Goal: Task Accomplishment & Management: Contribute content

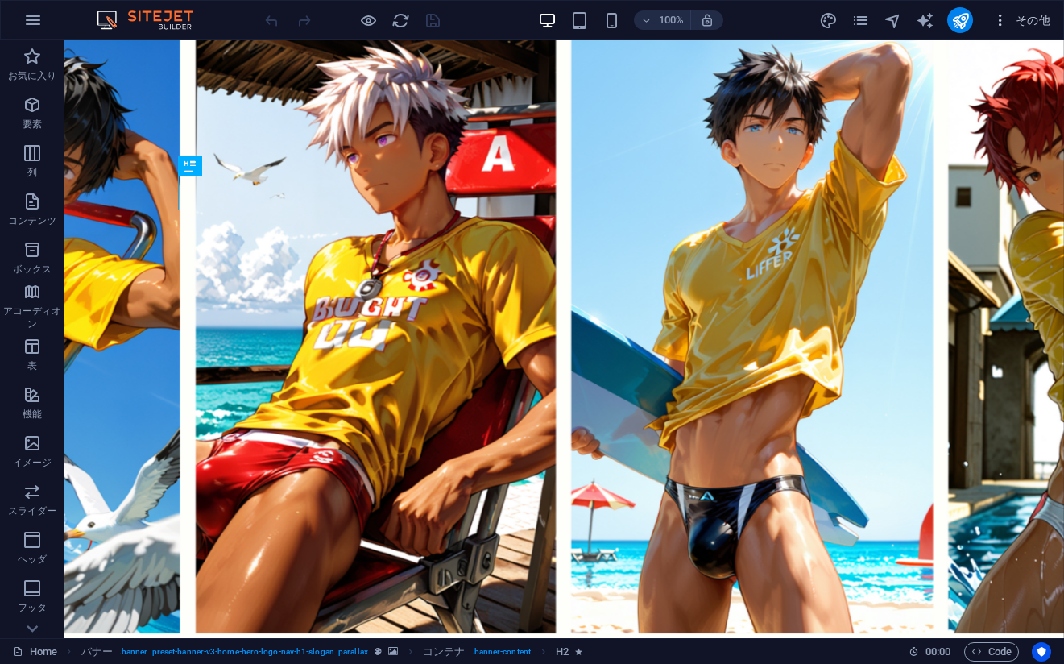
click at [1029, 14] on span "その他" at bounding box center [1021, 20] width 58 height 16
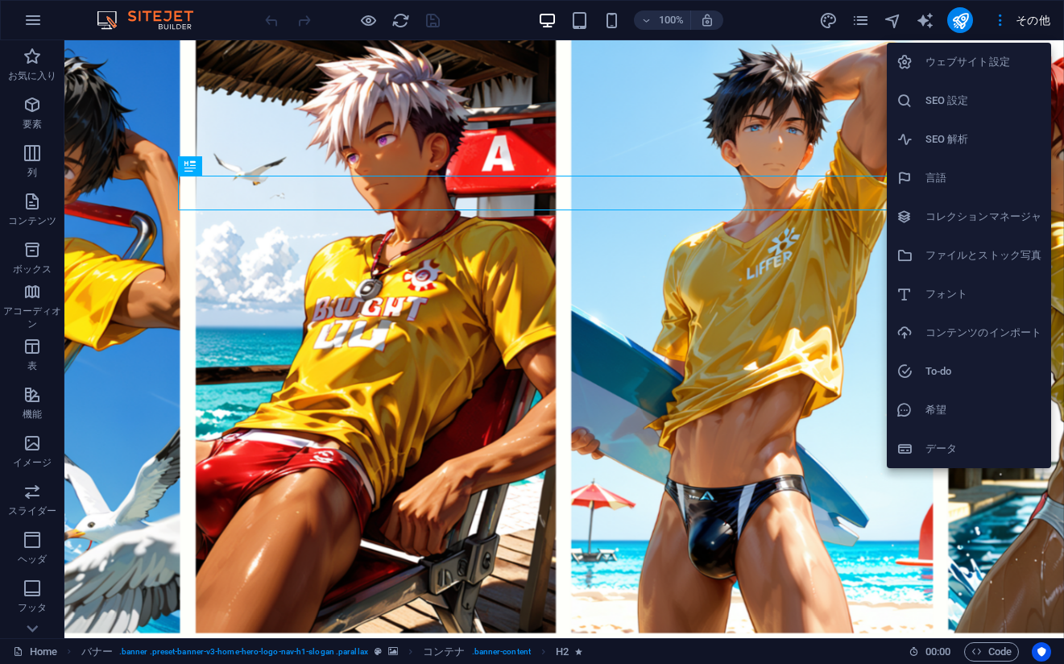
click at [975, 224] on h6 "コレクションマネージャ" at bounding box center [983, 216] width 116 height 19
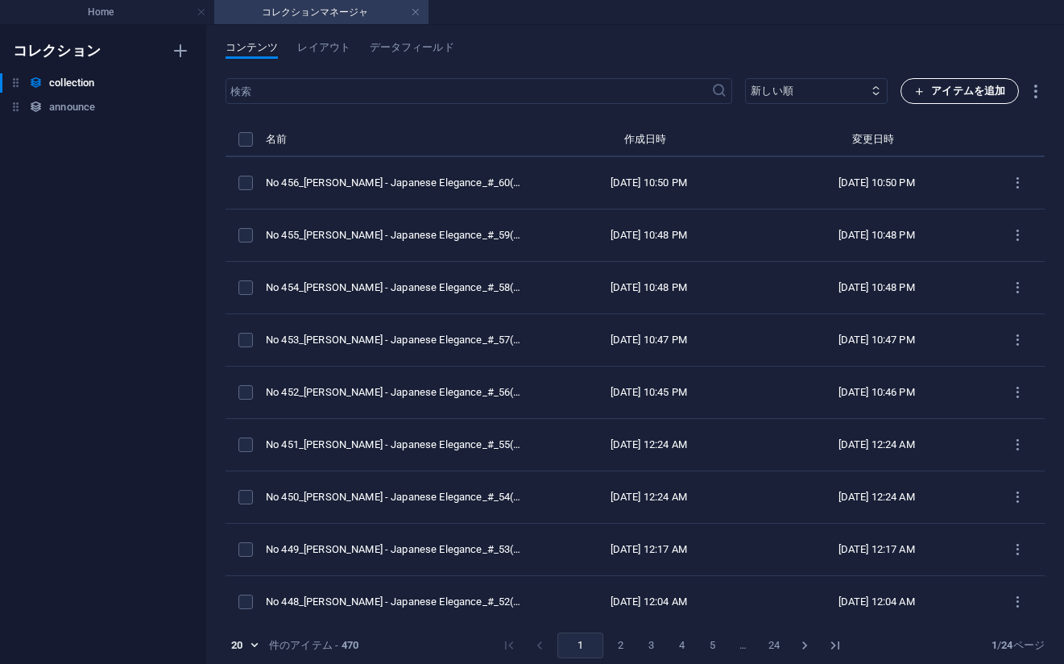
click at [943, 81] on button "アイテムを追加" at bounding box center [959, 91] width 118 height 26
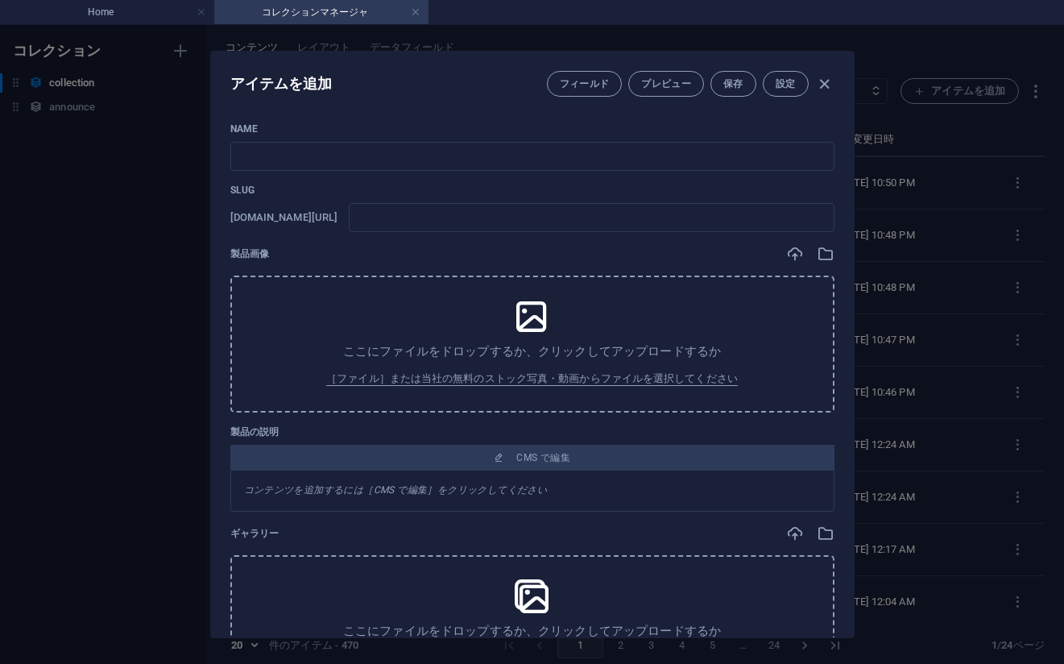
click at [791, 119] on div "Name ​ Slug [DOMAIN_NAME][URL] ​ 製品画像 ここにファイルをドロップするか、クリックしてアップロードするか ［ファイル］または…" at bounding box center [532, 374] width 643 height 528
click at [590, 145] on input "text" at bounding box center [532, 156] width 604 height 29
paste input "No 457_[PERSON_NAME] - Japanese Elegance_#_61(76PIC)"
type input "No 457_[PERSON_NAME] - Japanese Elegance_#_61(76PIC)"
type input "no-457-japanese-elegance-61-76pic"
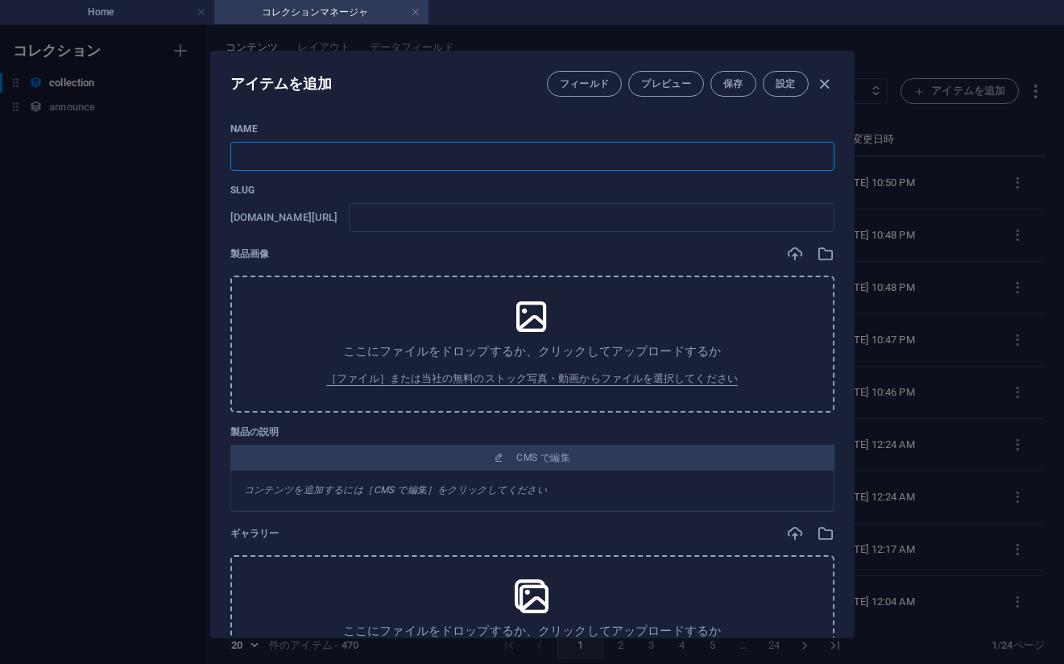
type input "no-457-japanese-elegance-61-76pic"
type input "No 457_[PERSON_NAME] - Japanese Elegance_#_61(76PIC)"
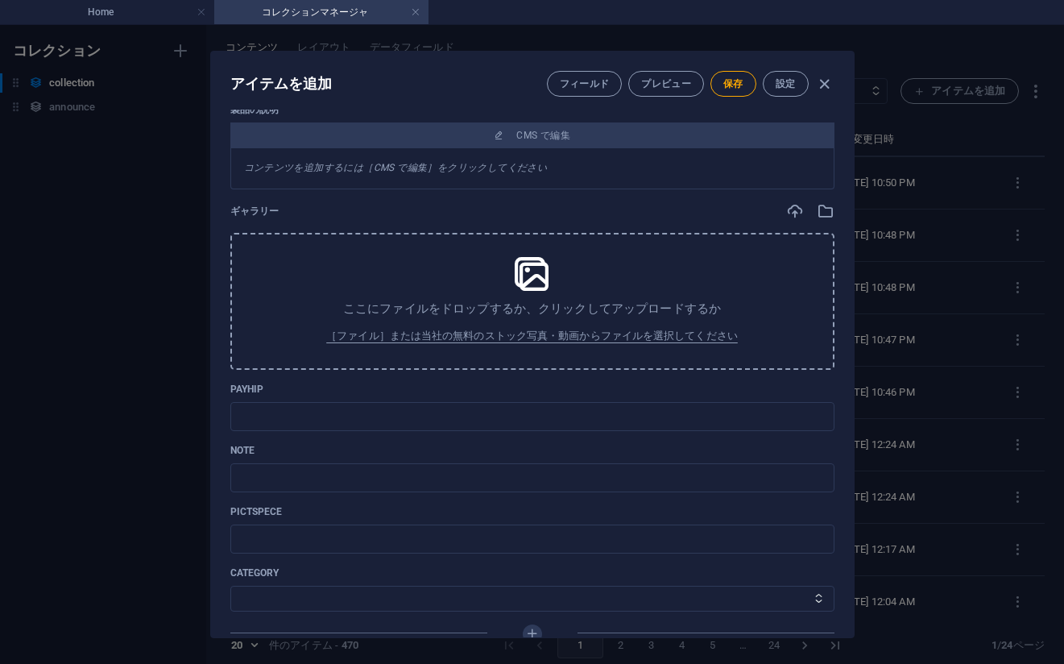
scroll to position [386, 0]
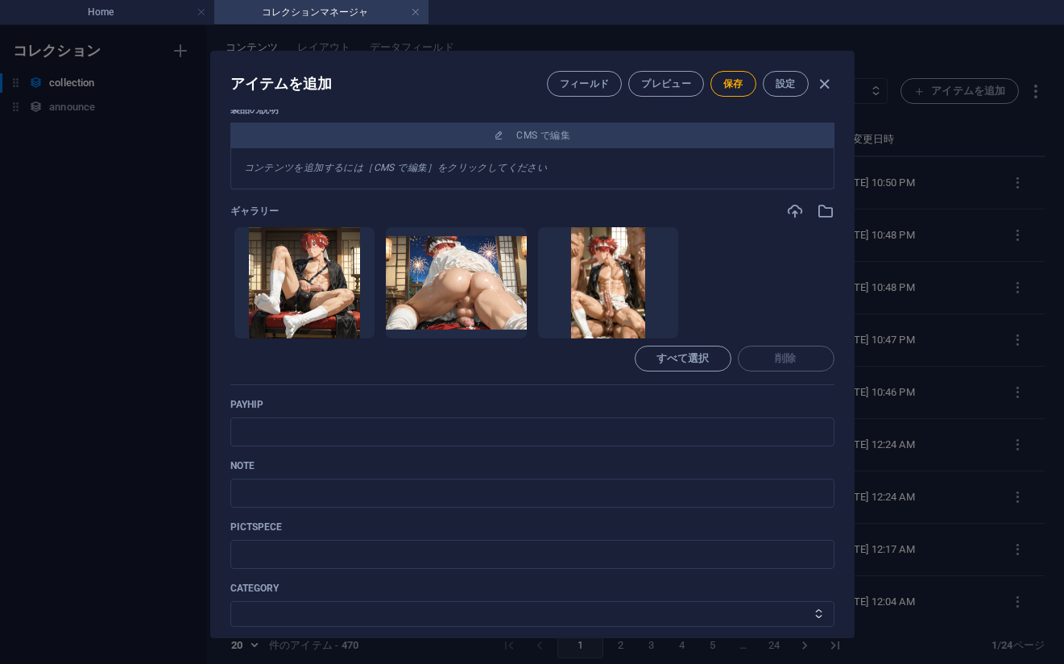
click at [815, 267] on ul "ここにファイルをドロップすると、すぐにアップロードされます" at bounding box center [532, 282] width 604 height 113
click at [395, 438] on input "text" at bounding box center [532, 431] width 604 height 29
paste input "[URL][DOMAIN_NAME]"
type input "[URL][DOMAIN_NAME]"
click at [803, 288] on ul "ここにファイルをドロップすると、すぐにアップロードされます" at bounding box center [532, 282] width 604 height 113
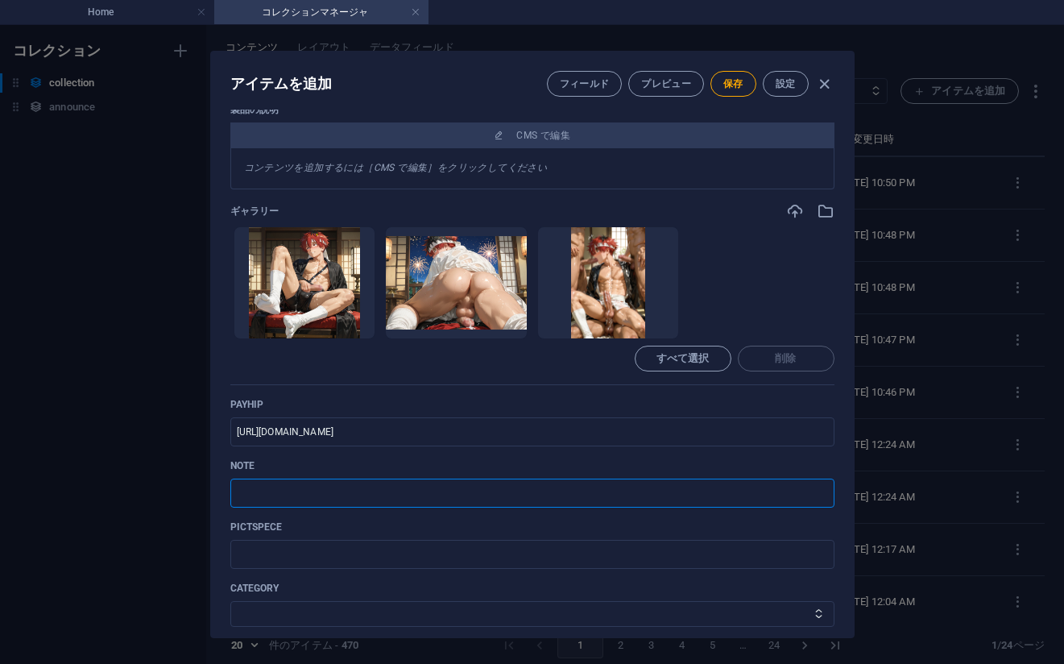
click at [402, 489] on input "text" at bounding box center [532, 492] width 604 height 29
paste input "[URL][DOMAIN_NAME]"
type input "[URL][DOMAIN_NAME]"
click at [294, 608] on select "その他 ジャマー_jammer レインコート_rain_coat ミリタリービキニ_military_bikini 体操選手_gymnast ドアの向こうのひ…" at bounding box center [532, 614] width 604 height 26
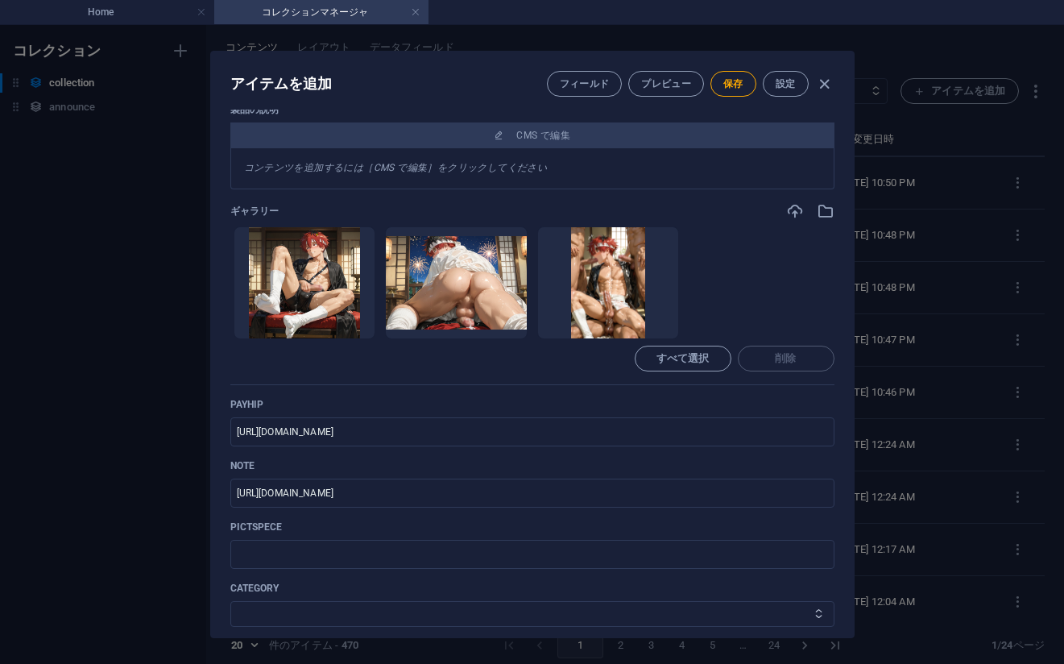
select select "[PERSON_NAME] - Japanese Elegance"
click at [230, 601] on select "その他 ジャマー_jammer レインコート_rain_coat ミリタリービキニ_military_bikini 体操選手_gymnast ドアの向こうのひ…" at bounding box center [532, 614] width 604 height 26
click at [737, 77] on button "保存" at bounding box center [733, 84] width 46 height 26
click at [960, 307] on div "アイテムを編集 フィールド プレビュー 保存 設定 Name No 457_[PERSON_NAME] - Japanese Elegance_#_61(76…" at bounding box center [532, 344] width 1064 height 639
type input "no-457-japanese-elegance-61-76pic"
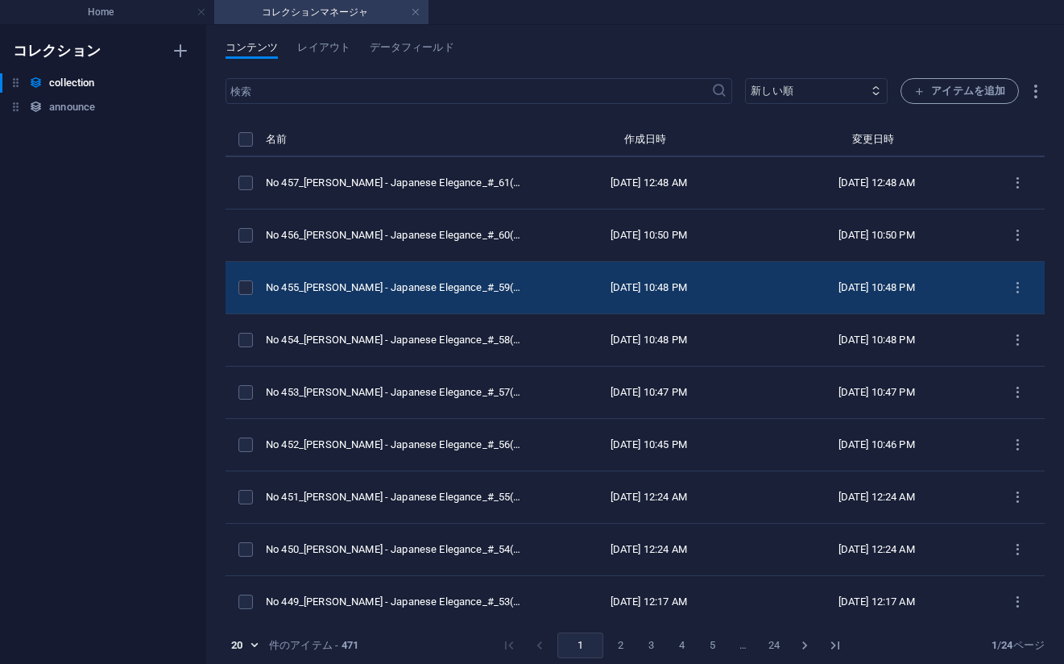
scroll to position [322, 0]
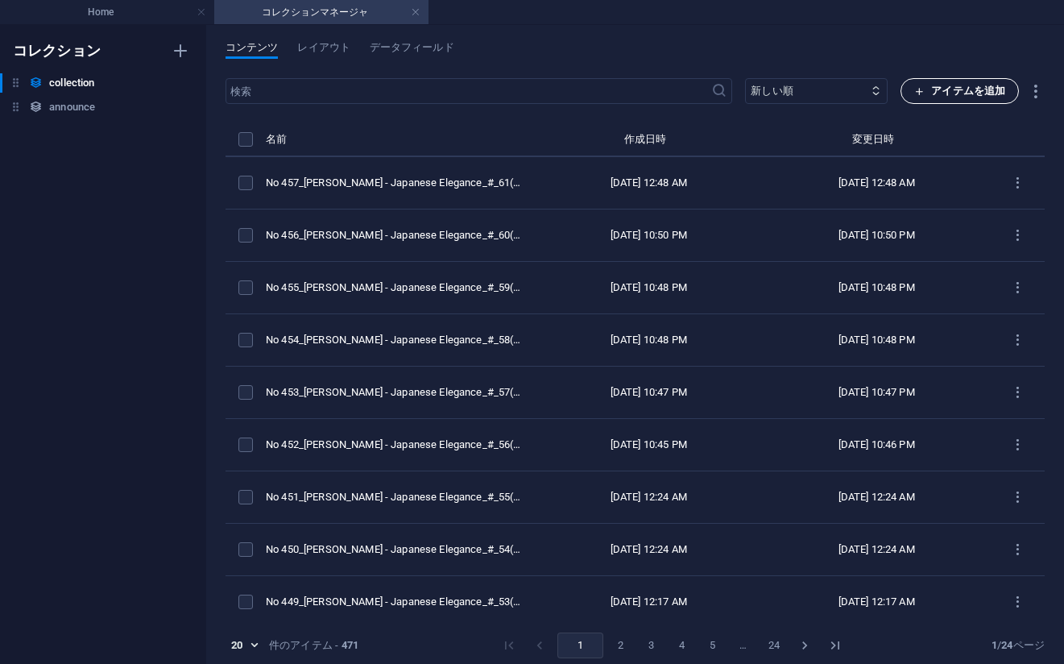
click at [934, 87] on span "アイテムを追加" at bounding box center [959, 90] width 91 height 19
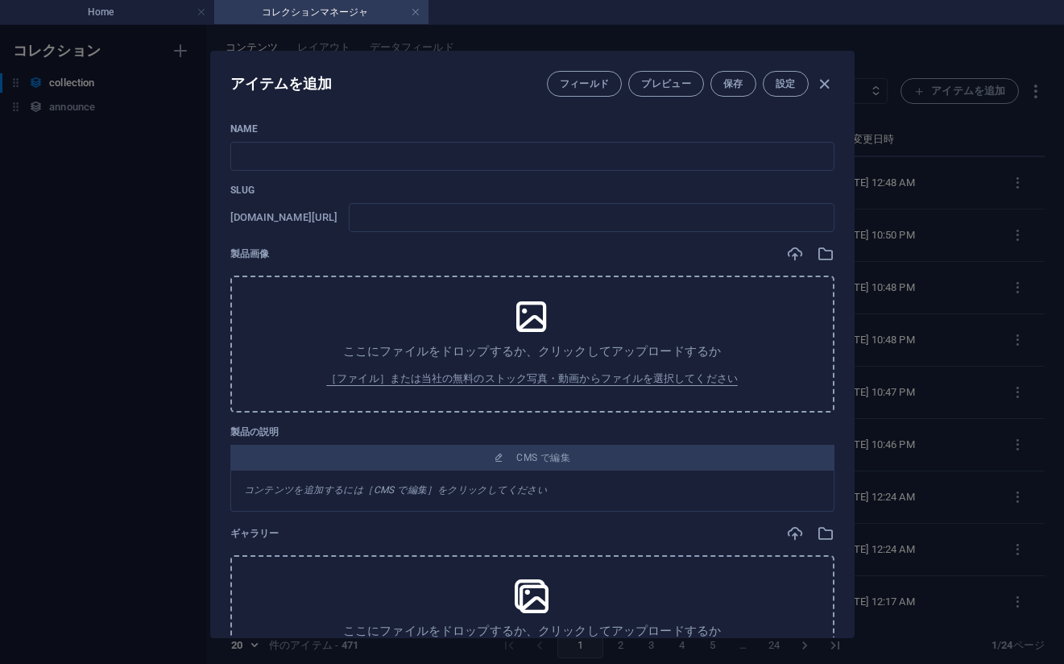
drag, startPoint x: 807, startPoint y: 126, endPoint x: 793, endPoint y: 130, distance: 14.1
click at [807, 126] on p "Name" at bounding box center [532, 128] width 604 height 13
click at [644, 167] on input "text" at bounding box center [532, 156] width 604 height 29
paste input "No 458_[PERSON_NAME] - Japanese Elegance_#_62(77PIC)"
type input "No 458_[PERSON_NAME] - Japanese Elegance_#_62(77PIC)"
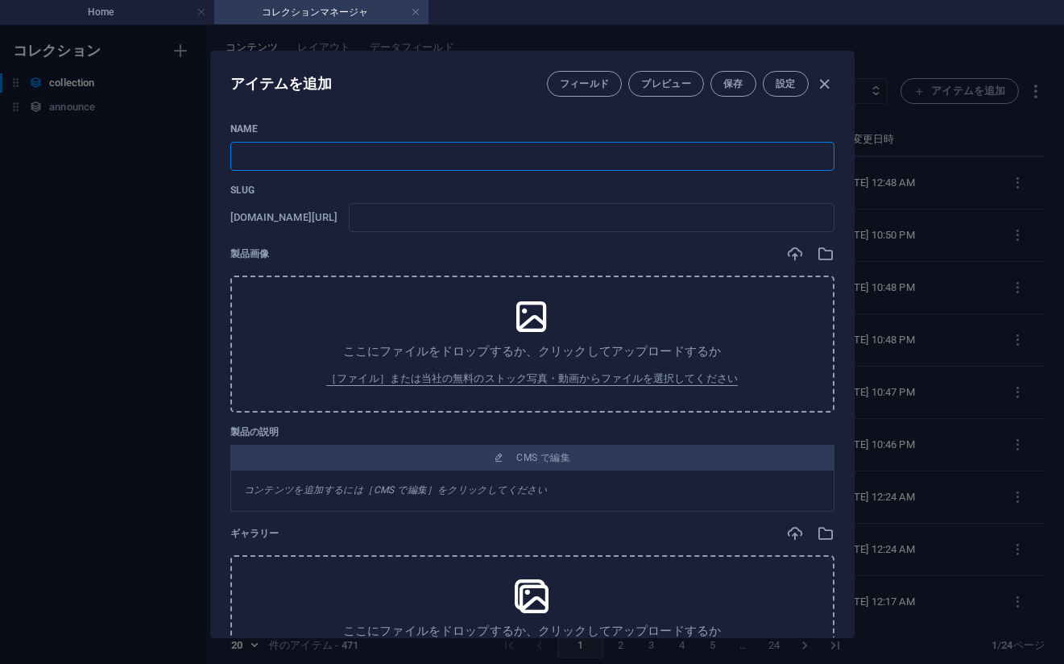
type input "no-458-japanese-elegance-62-77pic"
type input "No 458_[PERSON_NAME] - Japanese Elegance_#_62(77PIC)"
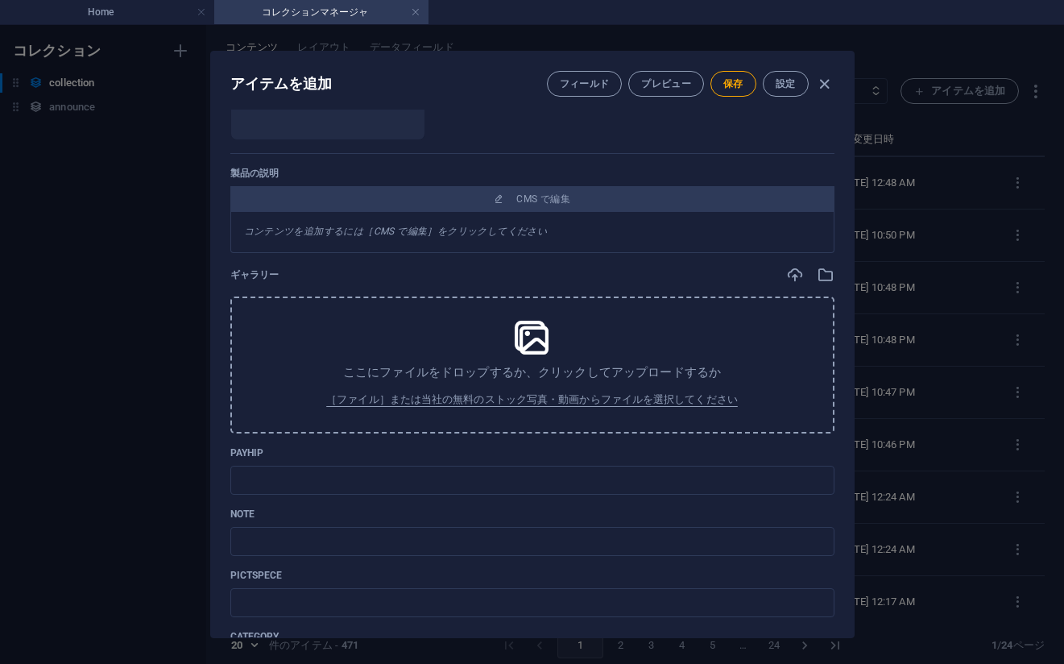
scroll to position [386, 0]
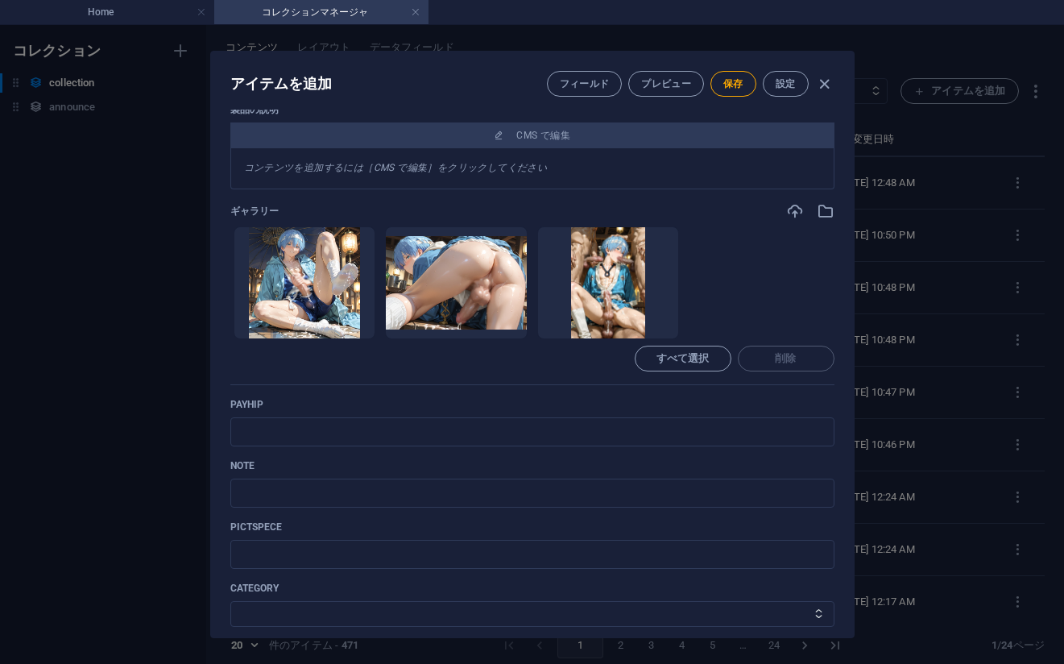
click at [814, 401] on p "payhip" at bounding box center [532, 404] width 604 height 13
click at [664, 433] on input "text" at bounding box center [532, 431] width 604 height 29
paste input "[URL][DOMAIN_NAME]"
type input "[URL][DOMAIN_NAME]"
click at [829, 410] on p "payhip" at bounding box center [532, 404] width 604 height 13
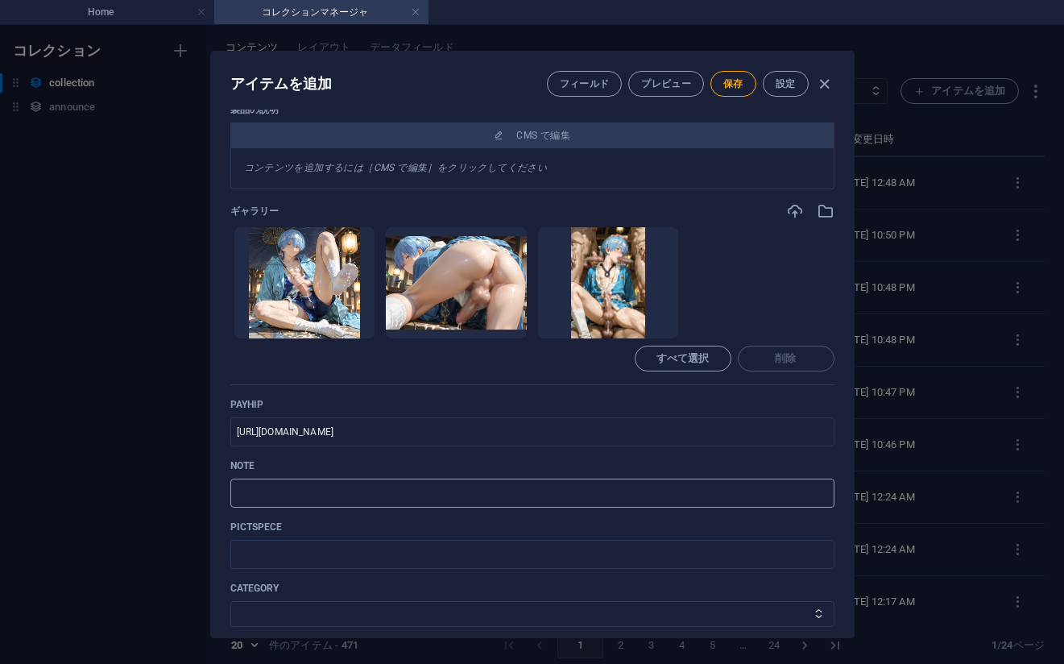
click at [491, 502] on input "text" at bounding box center [532, 492] width 604 height 29
paste input "[URL][DOMAIN_NAME]"
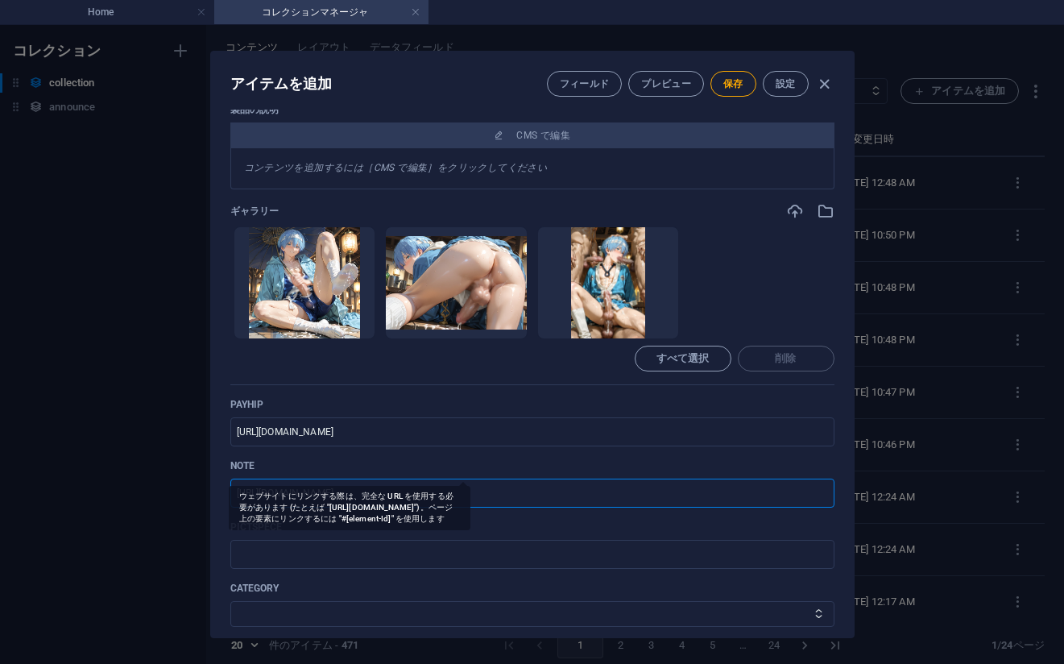
scroll to position [627, 0]
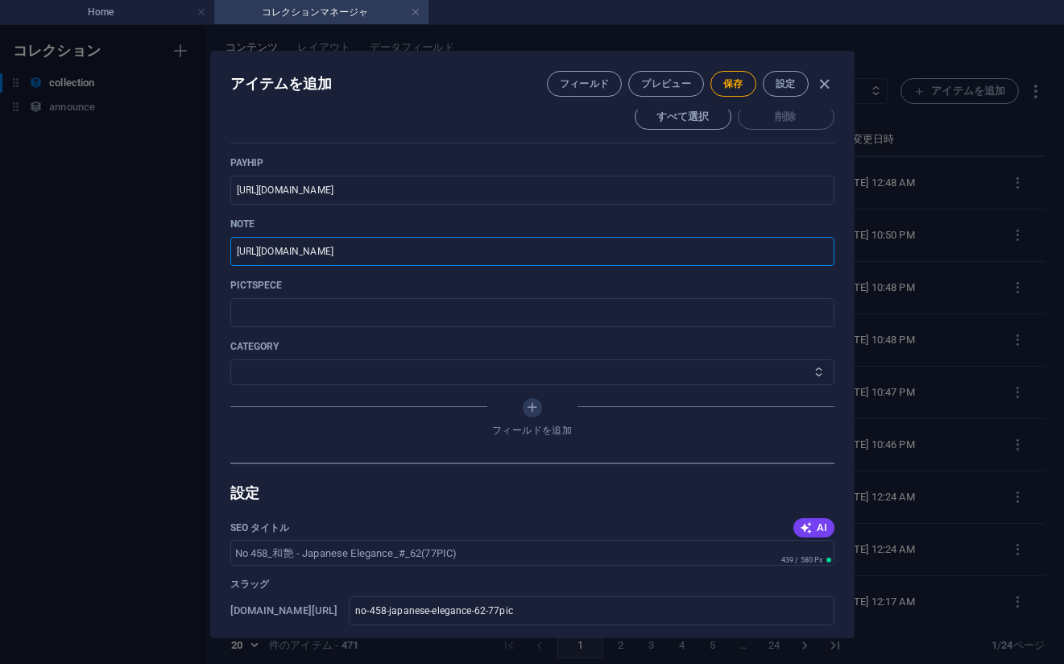
type input "[URL][DOMAIN_NAME]"
click at [373, 374] on select "その他 ジャマー_jammer レインコート_rain_coat ミリタリービキニ_military_bikini 体操選手_gymnast ドアの向こうのひ…" at bounding box center [532, 372] width 604 height 26
select select "[PERSON_NAME] - Japanese Elegance"
click at [230, 359] on select "その他 ジャマー_jammer レインコート_rain_coat ミリタリービキニ_military_bikini 体操選手_gymnast ドアの向こうのひ…" at bounding box center [532, 372] width 604 height 26
click at [723, 83] on span "保存" at bounding box center [733, 83] width 20 height 13
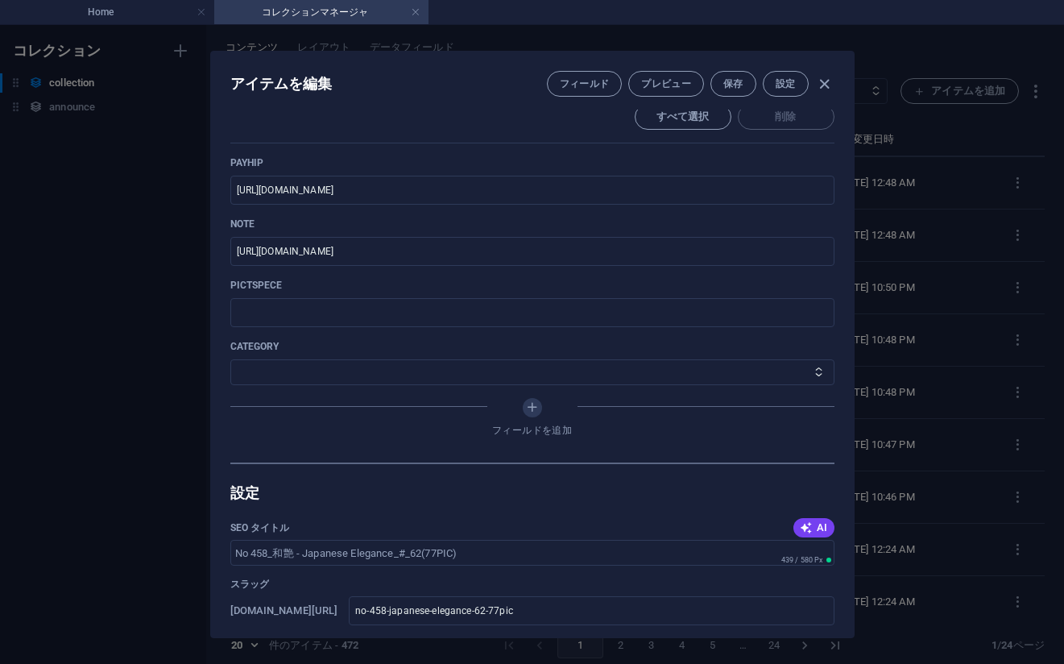
click at [954, 324] on div "アイテムを編集 フィールド プレビュー 保存 設定 Name No 458_[PERSON_NAME] - Japanese Elegance_#_62(77…" at bounding box center [532, 344] width 1064 height 639
type input "no-458-japanese-elegance-62-77pic"
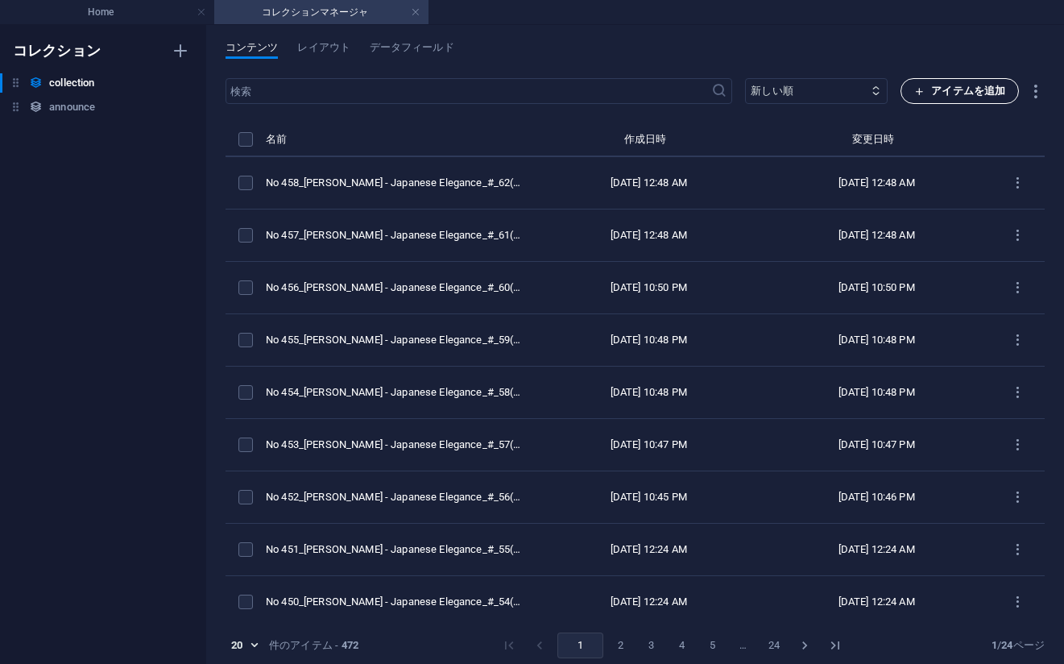
click at [929, 92] on span "アイテムを追加" at bounding box center [959, 90] width 91 height 19
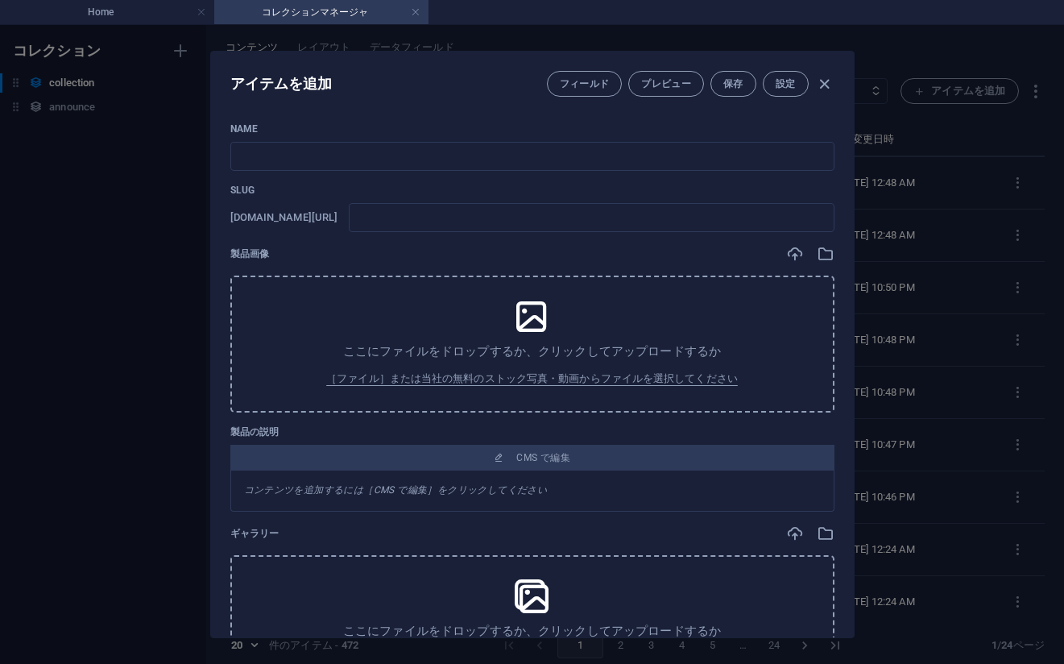
click at [795, 110] on div "Name ​ Slug [DOMAIN_NAME][URL] ​ 製品画像 ここにファイルをドロップするか、クリックしてアップロードするか ［ファイル］または…" at bounding box center [532, 374] width 643 height 528
click at [524, 169] on input "text" at bounding box center [532, 156] width 604 height 29
paste input "No 459_[PERSON_NAME] - Japanese Elegance_#_63(75PIC)"
type input "No 459_[PERSON_NAME] - Japanese Elegance_#_63(75PIC)"
type input "no-459-japanese-elegance-63-75pic"
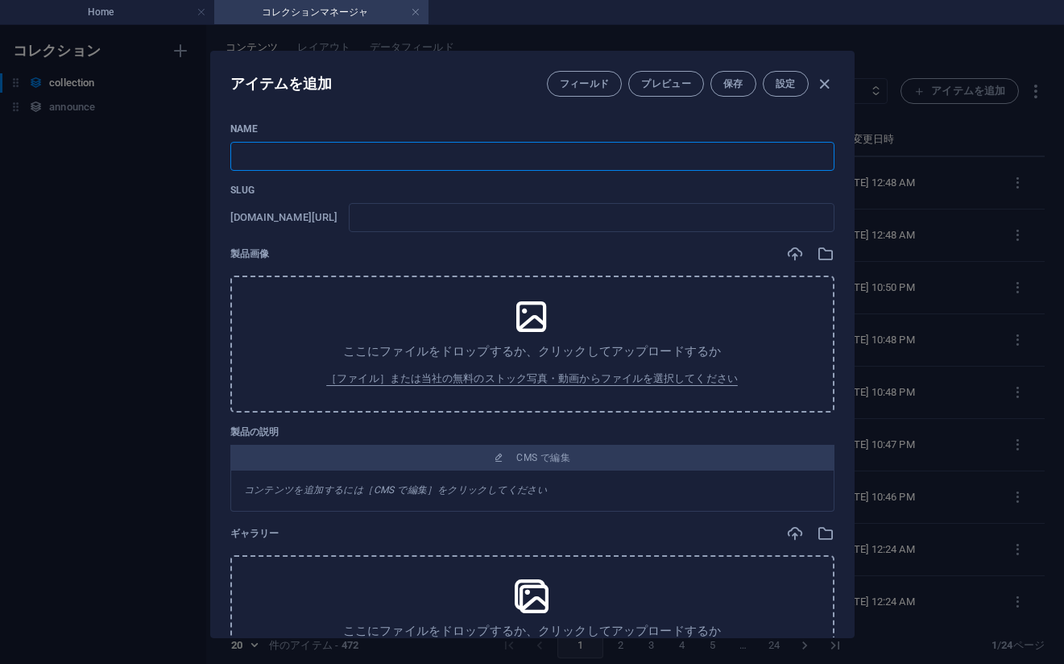
type input "no-459-japanese-elegance-63-75pic"
type input "No 459_[PERSON_NAME] - Japanese Elegance_#_63(75PIC)"
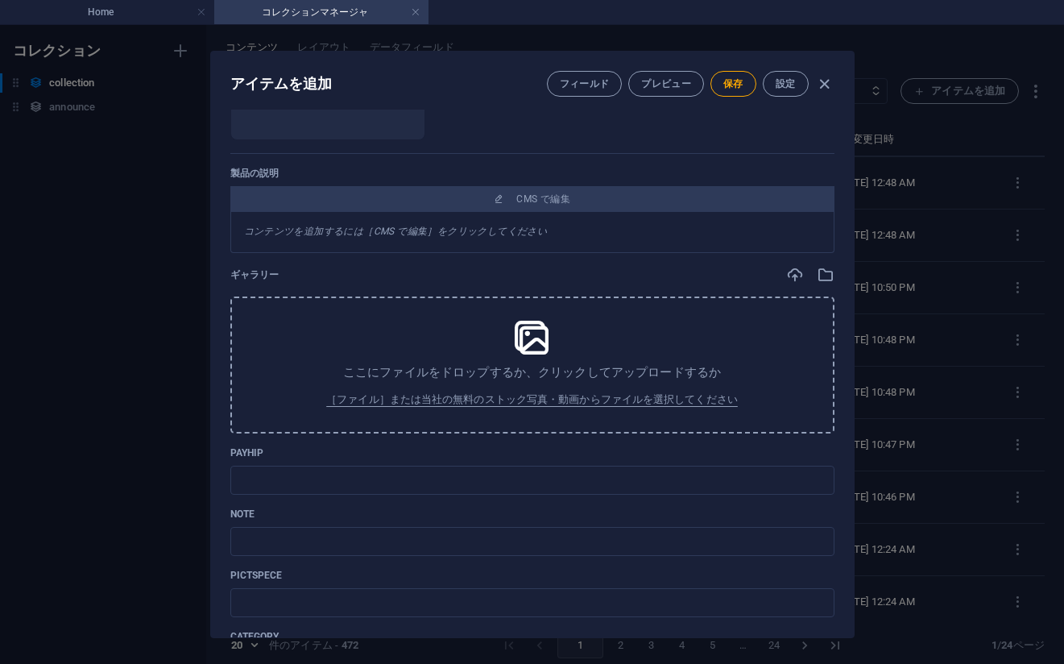
scroll to position [386, 0]
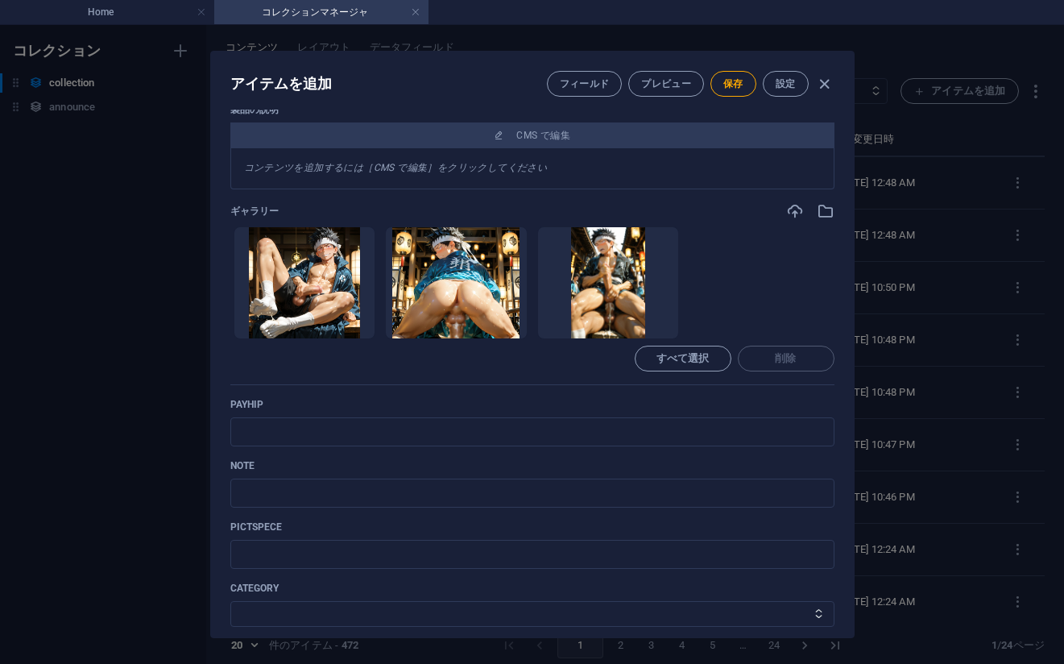
click at [814, 268] on ul "ここにファイルをドロップすると、すぐにアップロードされます" at bounding box center [532, 282] width 604 height 113
click at [329, 442] on input "text" at bounding box center [532, 431] width 604 height 29
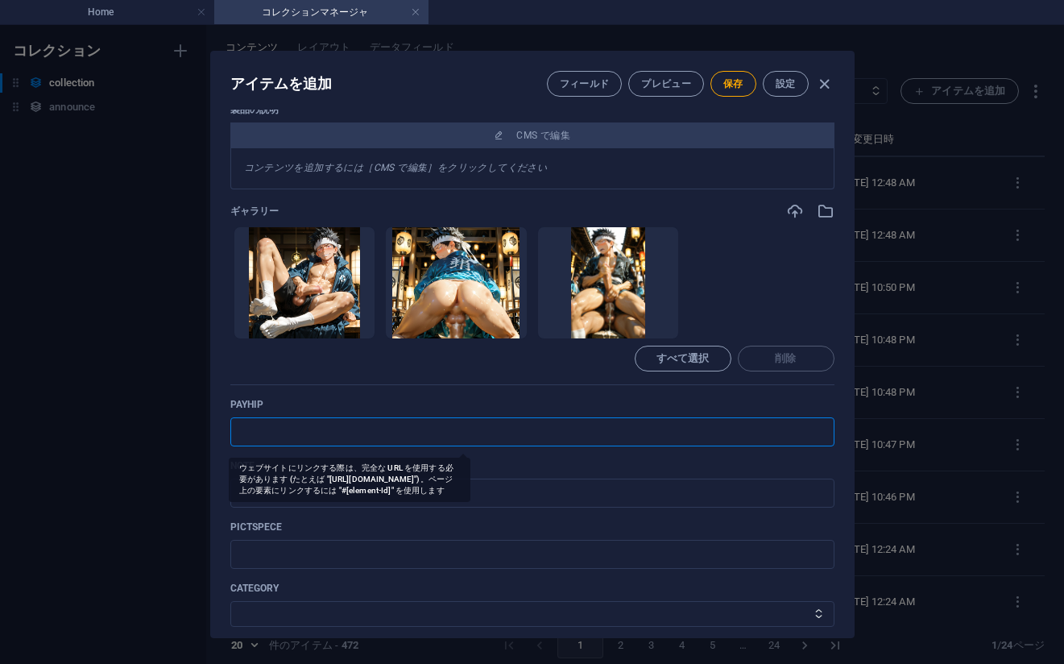
paste input "[URL][DOMAIN_NAME]"
type input "[URL][DOMAIN_NAME]"
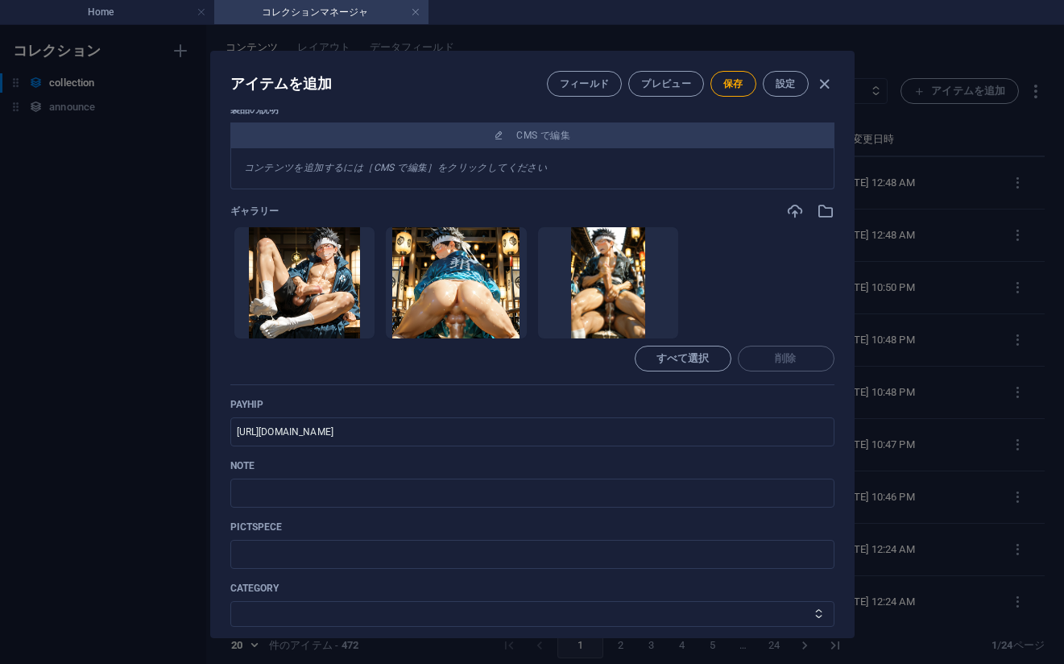
drag, startPoint x: 818, startPoint y: 395, endPoint x: 761, endPoint y: 412, distance: 58.6
click at [818, 395] on div "Name No 459_[PERSON_NAME] - Japanese Elegance_#_63(75PIC) ​ Slug [DOMAIN_NAME][…" at bounding box center [532, 220] width 604 height 967
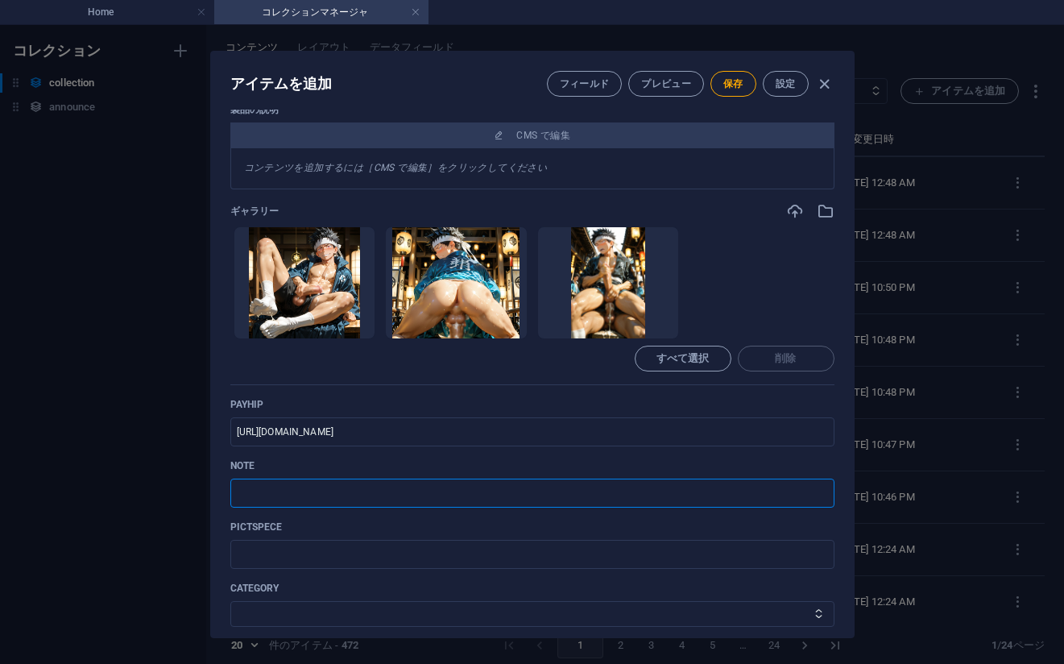
click at [515, 496] on input "text" at bounding box center [532, 492] width 604 height 29
paste input "[URL][DOMAIN_NAME]"
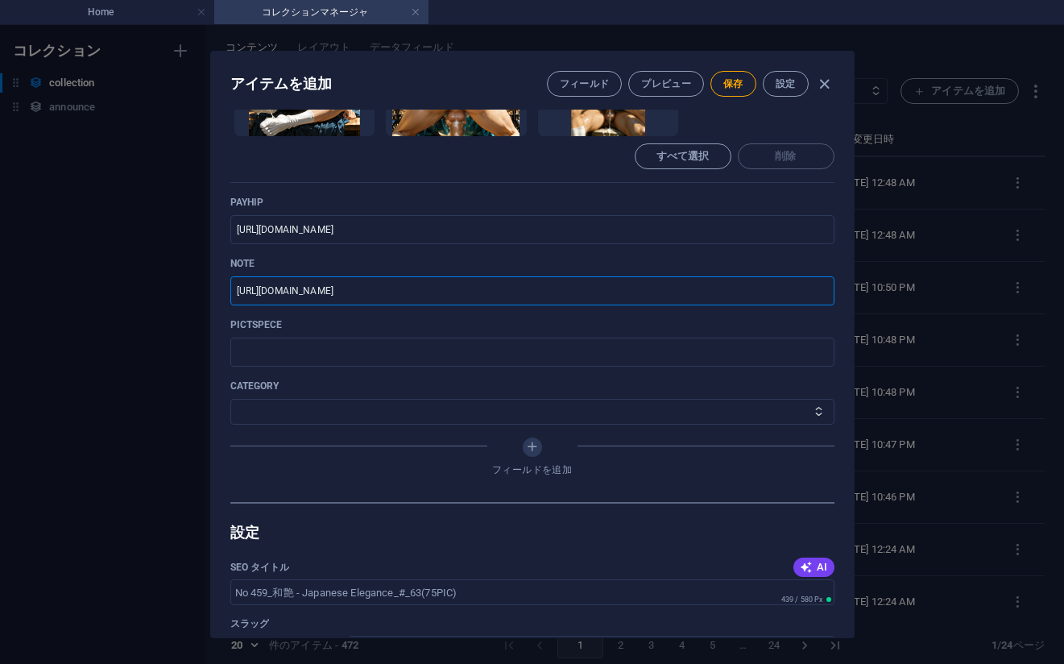
scroll to position [627, 0]
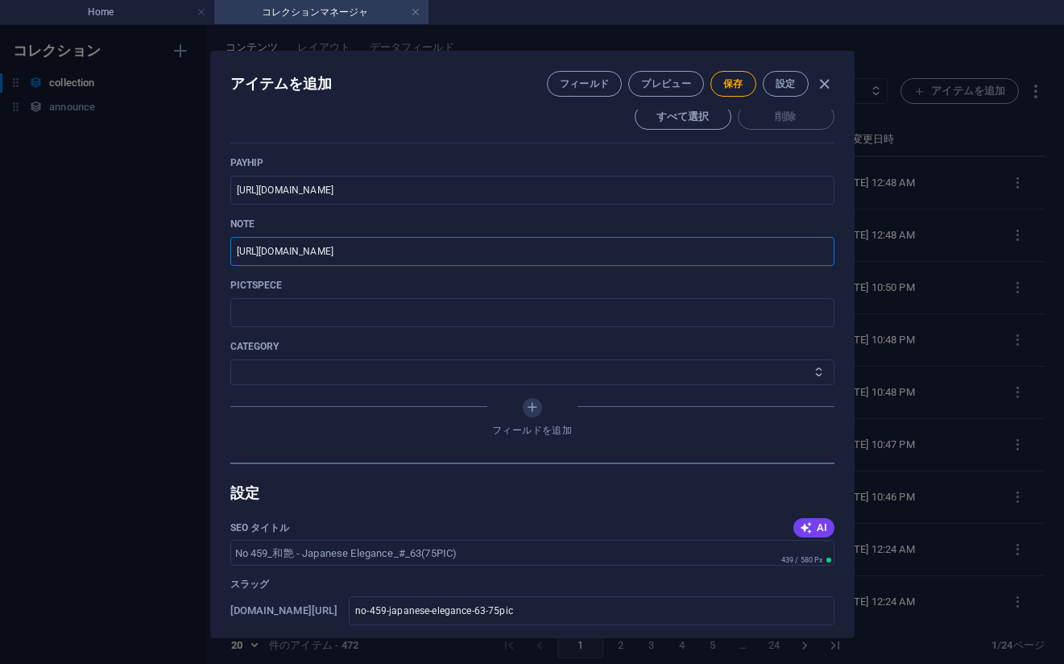
type input "[URL][DOMAIN_NAME]"
click at [325, 361] on select "その他 ジャマー_jammer レインコート_rain_coat ミリタリービキニ_military_bikini 体操選手_gymnast ドアの向こうのひ…" at bounding box center [532, 372] width 604 height 26
select select "[PERSON_NAME] - Japanese Elegance"
click at [230, 359] on select "その他 ジャマー_jammer レインコート_rain_coat ミリタリービキニ_military_bikini 体操選手_gymnast ドアの向こうのひ…" at bounding box center [532, 372] width 604 height 26
click at [735, 75] on button "保存" at bounding box center [733, 84] width 46 height 26
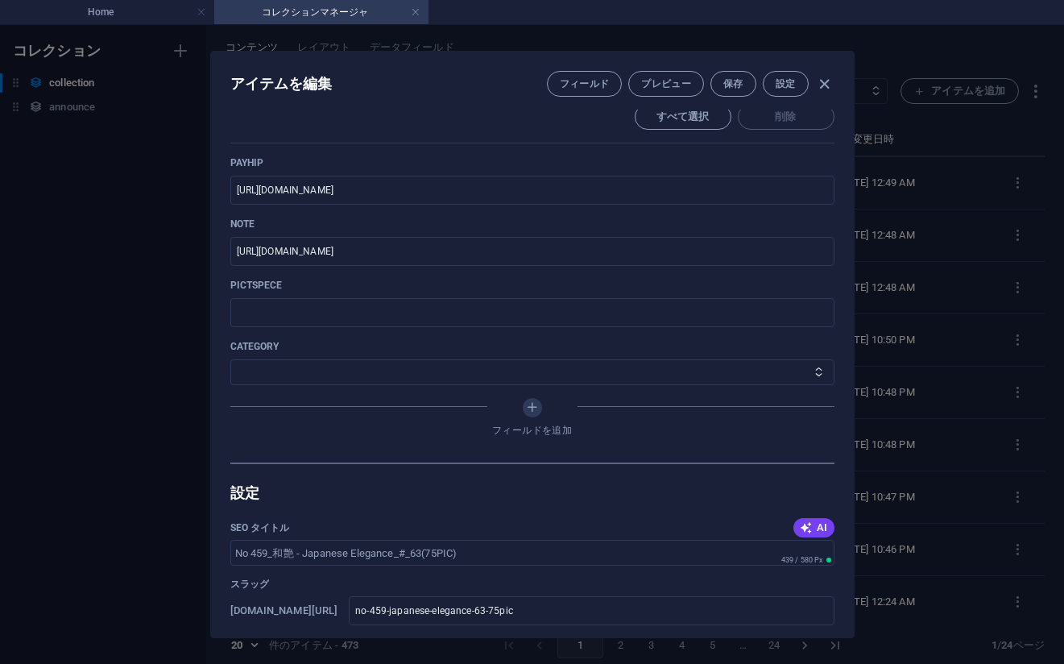
click at [988, 262] on div "アイテムを編集 フィールド プレビュー 保存 設定 Name No 459_[PERSON_NAME] - Japanese Elegance_#_63(75…" at bounding box center [532, 344] width 1064 height 639
type input "no-459-japanese-elegance-63-75pic"
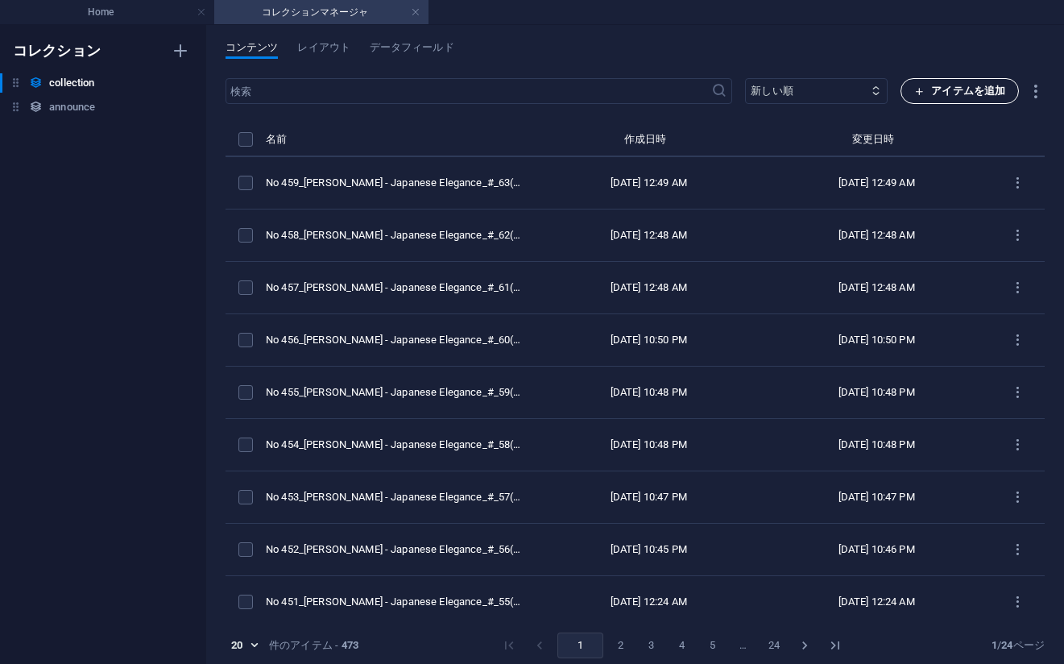
click at [922, 90] on icon "button" at bounding box center [919, 91] width 10 height 10
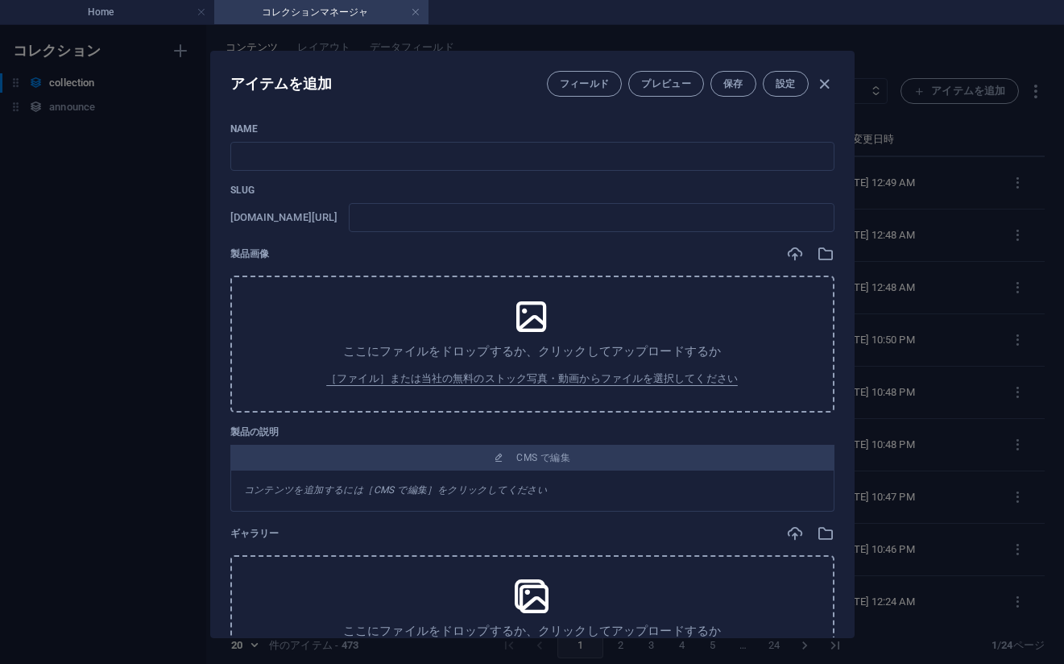
click at [801, 119] on div "Name ​ Slug [DOMAIN_NAME][URL] ​ 製品画像 ここにファイルをドロップするか、クリックしてアップロードするか ［ファイル］または…" at bounding box center [532, 374] width 643 height 528
click at [524, 159] on input "text" at bounding box center [532, 156] width 604 height 29
paste input "No 460_[PERSON_NAME] - Japanese Elegance_#_65(75PIC)"
type input "No 460_[PERSON_NAME] - Japanese Elegance_#_65(75PIC)"
type input "no-460-japanese-elegance-65-75pic"
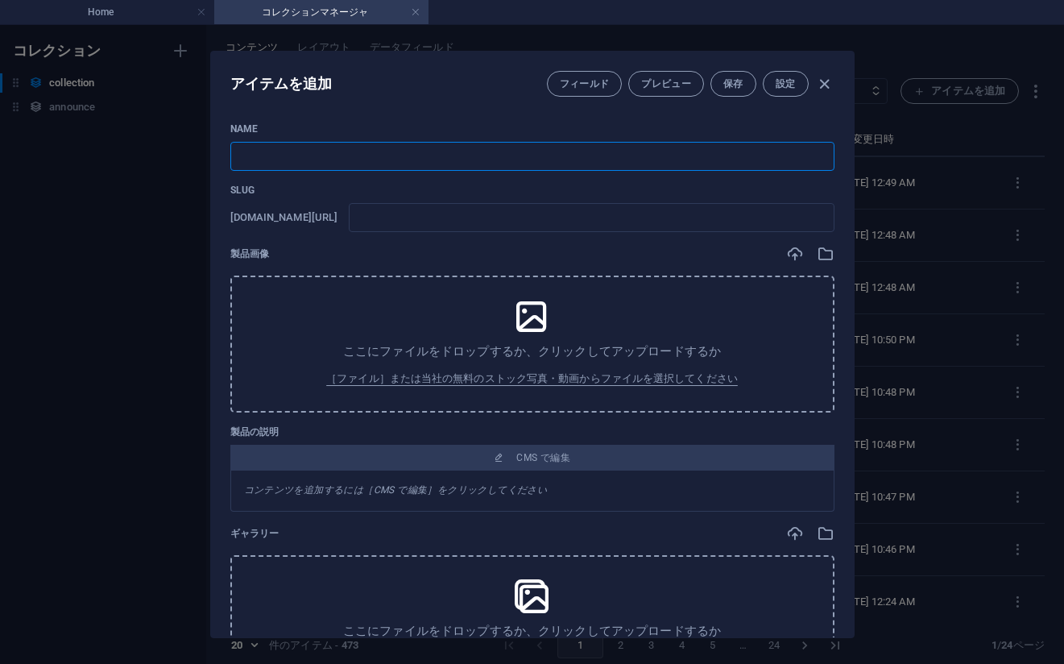
type input "no-460-japanese-elegance-65-75pic"
type input "No 460_[PERSON_NAME] - Japanese Elegance_#_65(75PIC)"
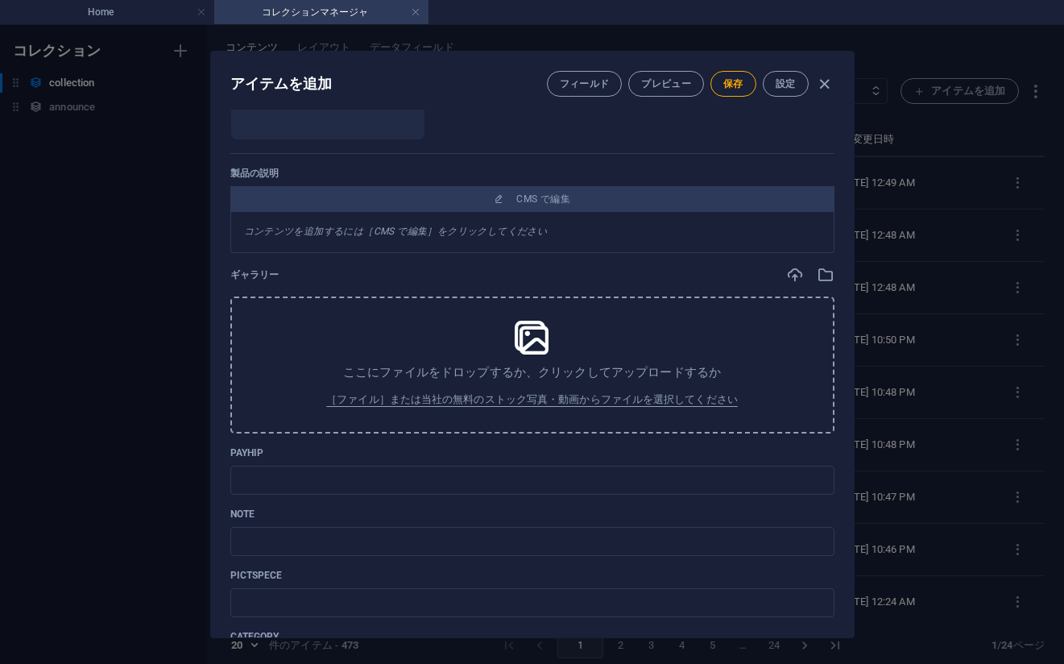
scroll to position [386, 0]
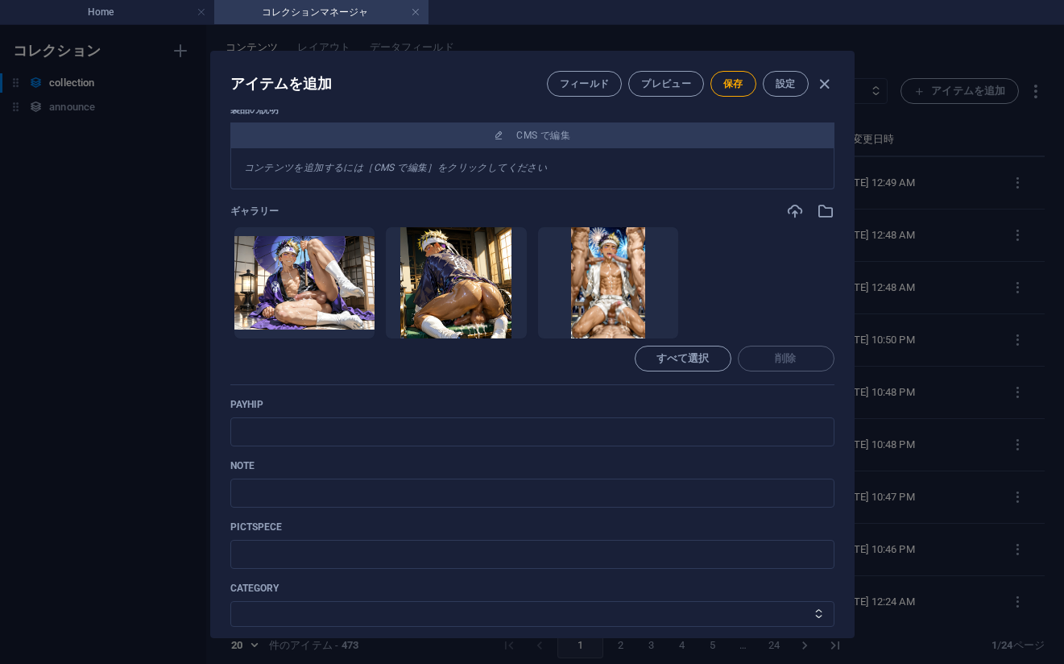
click at [789, 279] on ul "ここにファイルをドロップすると、すぐにアップロードされます" at bounding box center [532, 282] width 604 height 113
click at [373, 436] on input "text" at bounding box center [532, 431] width 604 height 29
paste input "[URL][DOMAIN_NAME]"
type input "[URL][DOMAIN_NAME]"
click at [800, 405] on p "payhip" at bounding box center [532, 404] width 604 height 13
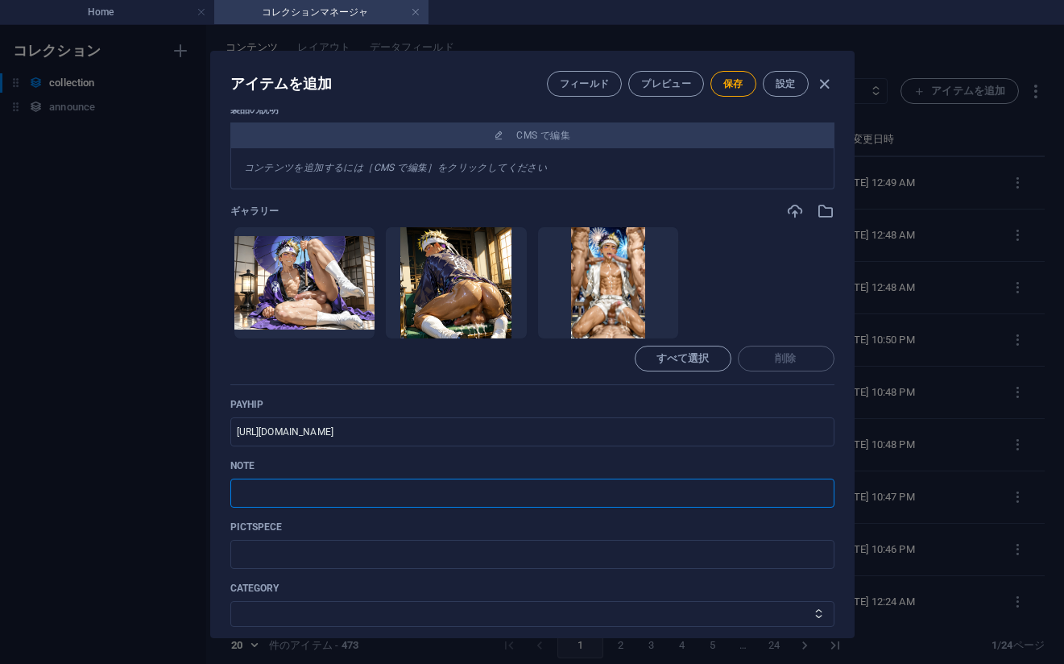
click at [550, 496] on input "text" at bounding box center [532, 492] width 604 height 29
paste input "[URL][DOMAIN_NAME]"
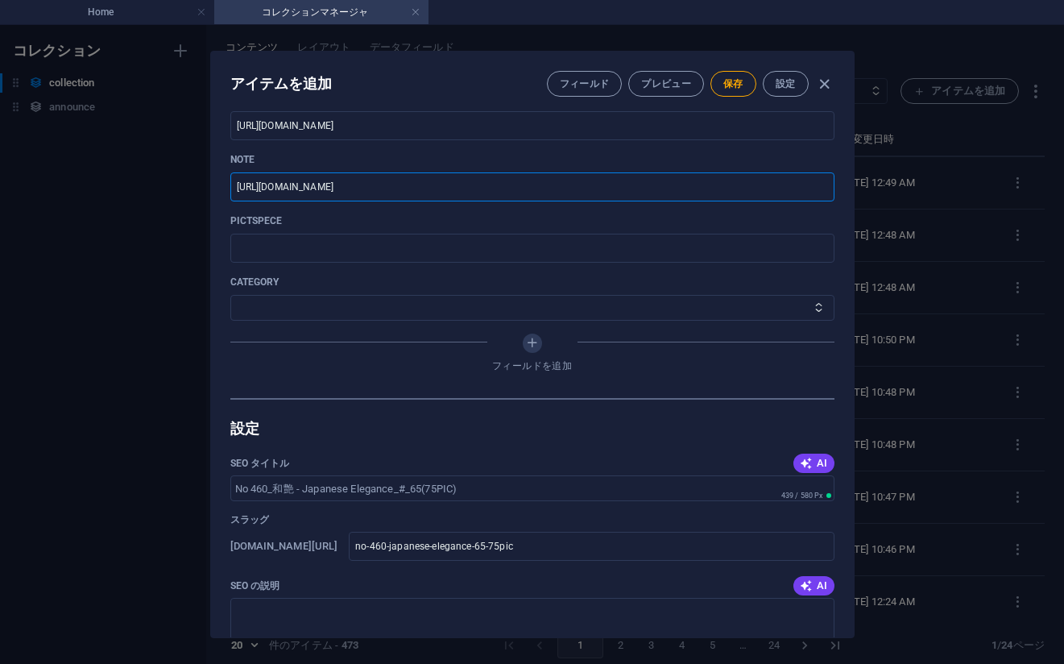
scroll to position [708, 0]
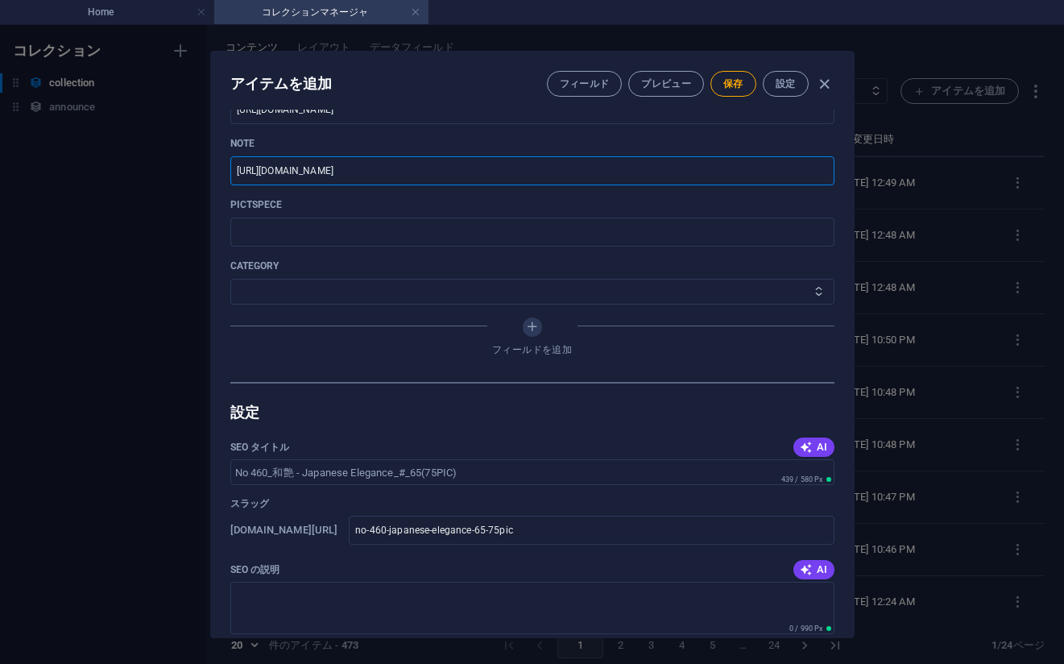
type input "[URL][DOMAIN_NAME]"
click at [336, 296] on select "その他 ジャマー_jammer レインコート_rain_coat ミリタリービキニ_military_bikini 体操選手_gymnast ドアの向こうのひ…" at bounding box center [532, 292] width 604 height 26
select select "[PERSON_NAME] - Japanese Elegance"
click at [230, 279] on select "その他 ジャマー_jammer レインコート_rain_coat ミリタリービキニ_military_bikini 体操選手_gymnast ドアの向こうのひ…" at bounding box center [532, 292] width 604 height 26
click at [728, 77] on button "保存" at bounding box center [733, 84] width 46 height 26
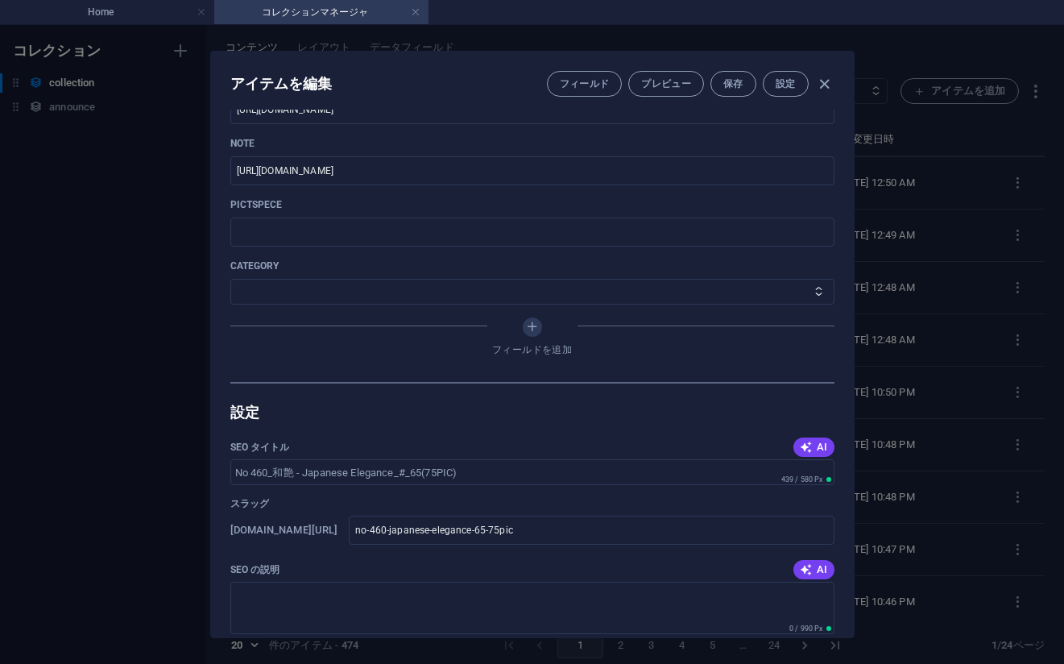
click at [960, 304] on div "アイテムを編集 フィールド プレビュー 保存 設定 Name No 460_[PERSON_NAME] - Japanese Elegance_#_65(75…" at bounding box center [532, 344] width 1064 height 639
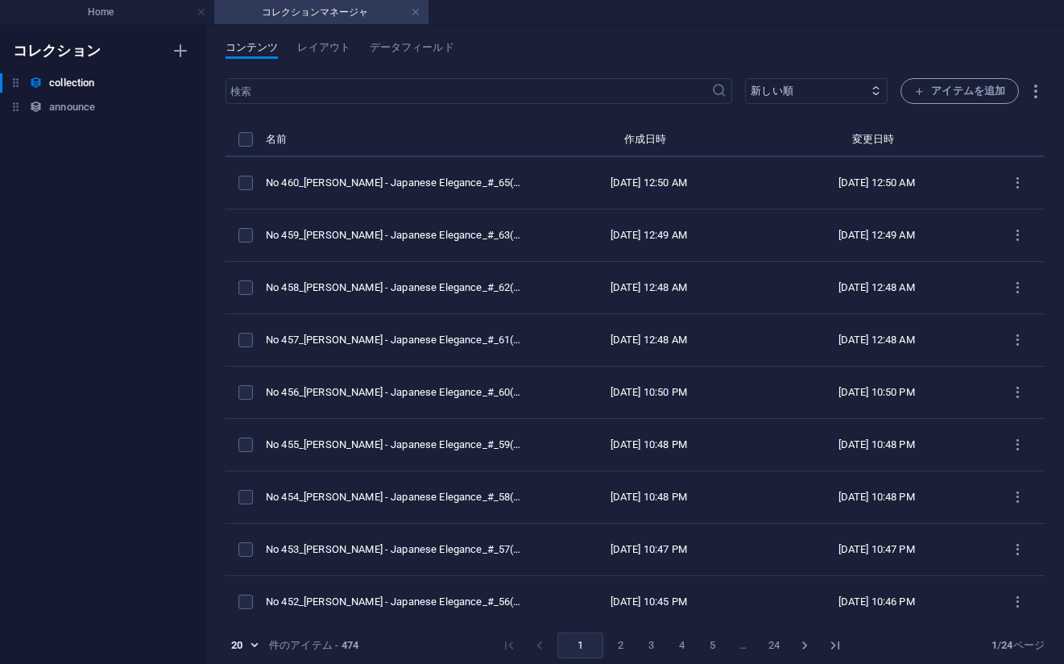
type input "no-460-japanese-elegance-65-75pic"
click at [946, 84] on span "アイテムを追加" at bounding box center [959, 90] width 91 height 19
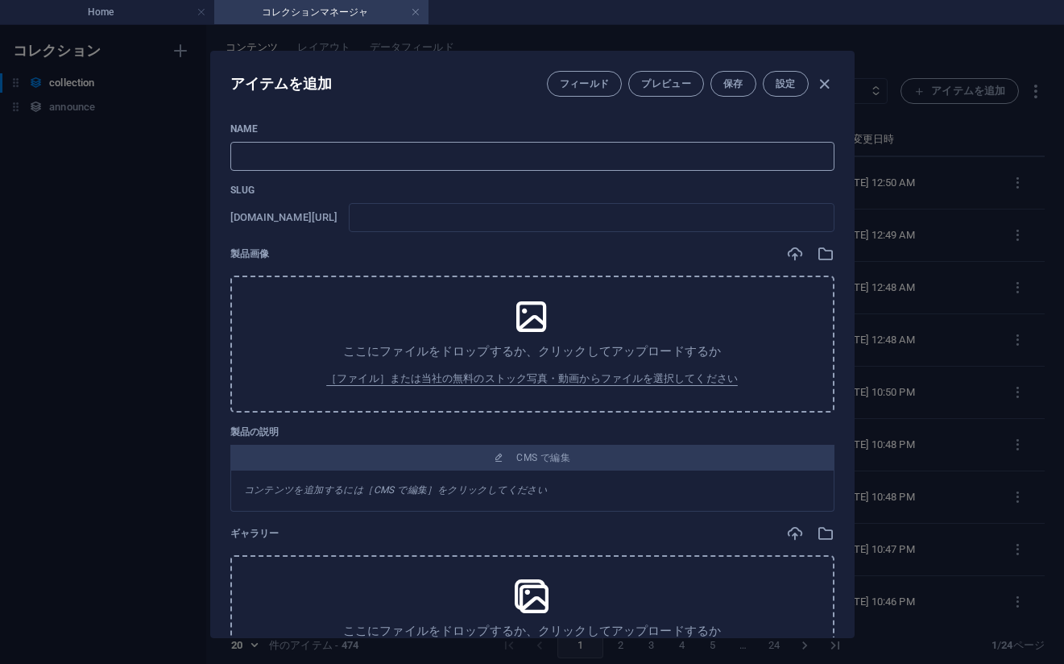
drag, startPoint x: 798, startPoint y: 119, endPoint x: 649, endPoint y: 163, distance: 155.2
click at [791, 120] on div "Name ​ Slug [DOMAIN_NAME][URL] ​ 製品画像 ここにファイルをドロップするか、クリックしてアップロードするか ［ファイル］または…" at bounding box center [532, 374] width 643 height 528
click at [374, 166] on input "text" at bounding box center [532, 156] width 604 height 29
paste input "No 461_[PERSON_NAME] - Japanese Elegance_#_66(80PIC)"
type input "No 461_[PERSON_NAME] - Japanese Elegance_#_66(80PIC)"
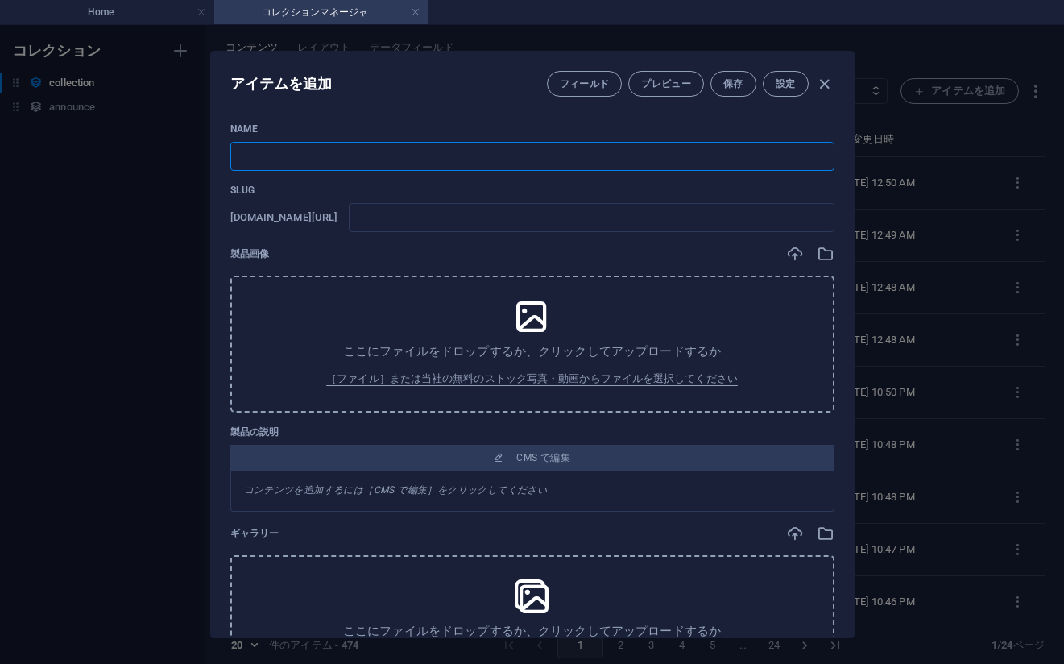
type input "no-461-japanese-elegance-66-80pic"
type input "No 461_[PERSON_NAME] - Japanese Elegance_#_66(80PIC)"
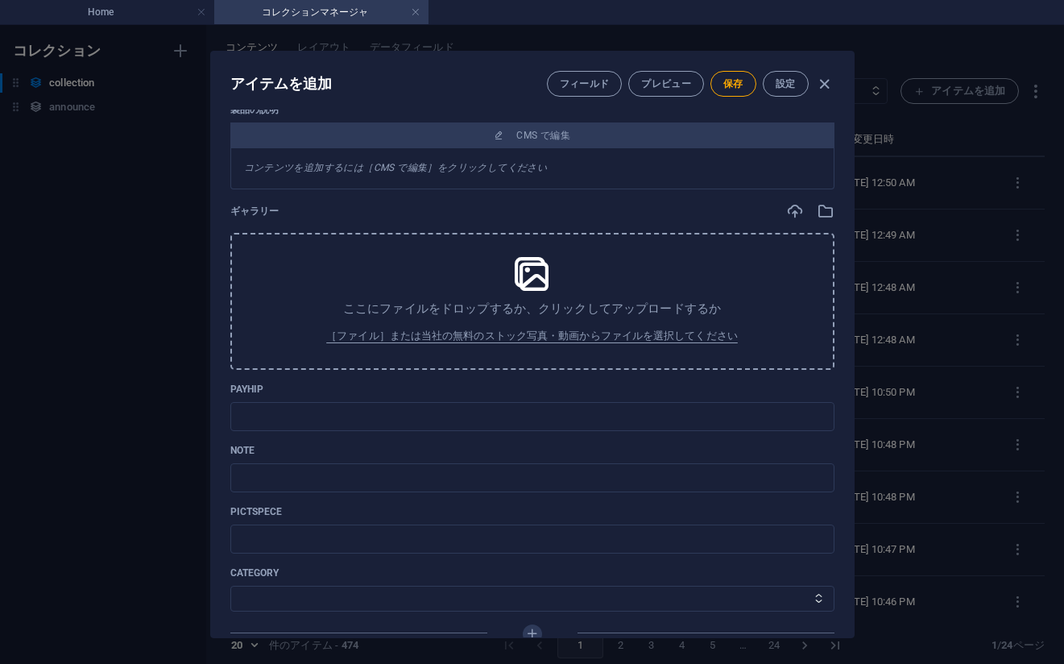
scroll to position [386, 0]
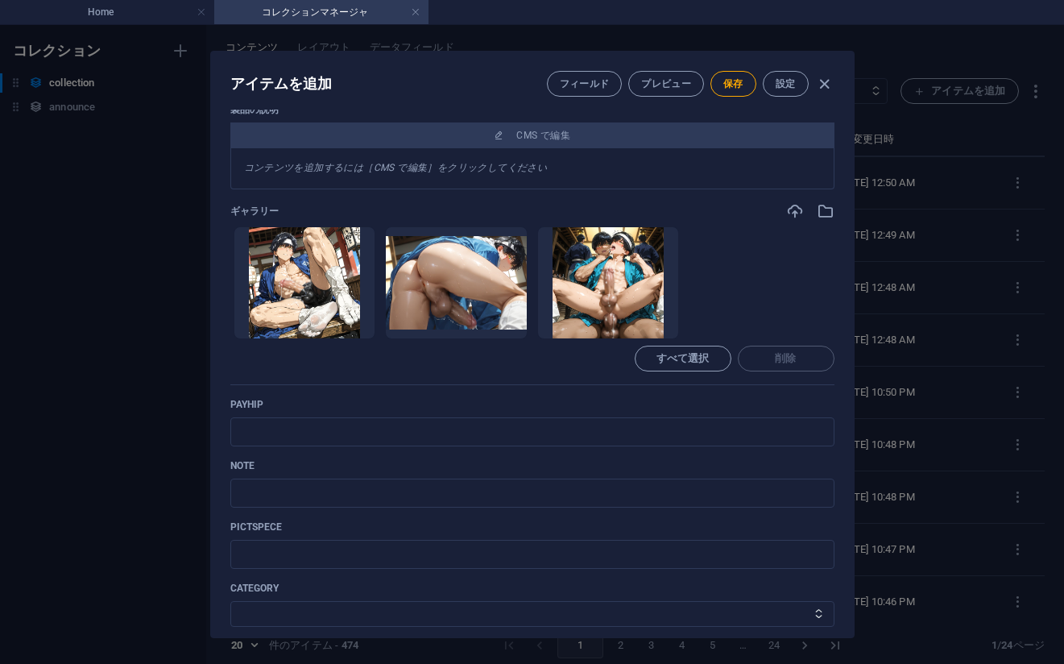
click at [789, 289] on ul "ここにファイルをドロップすると、すぐにアップロードされます" at bounding box center [532, 282] width 604 height 113
click at [347, 445] on input "text" at bounding box center [532, 431] width 604 height 29
paste input "[URL][DOMAIN_NAME]"
type input "[URL][DOMAIN_NAME]"
click at [804, 302] on ul "ここにファイルをドロップすると、すぐにアップロードされます" at bounding box center [532, 282] width 604 height 113
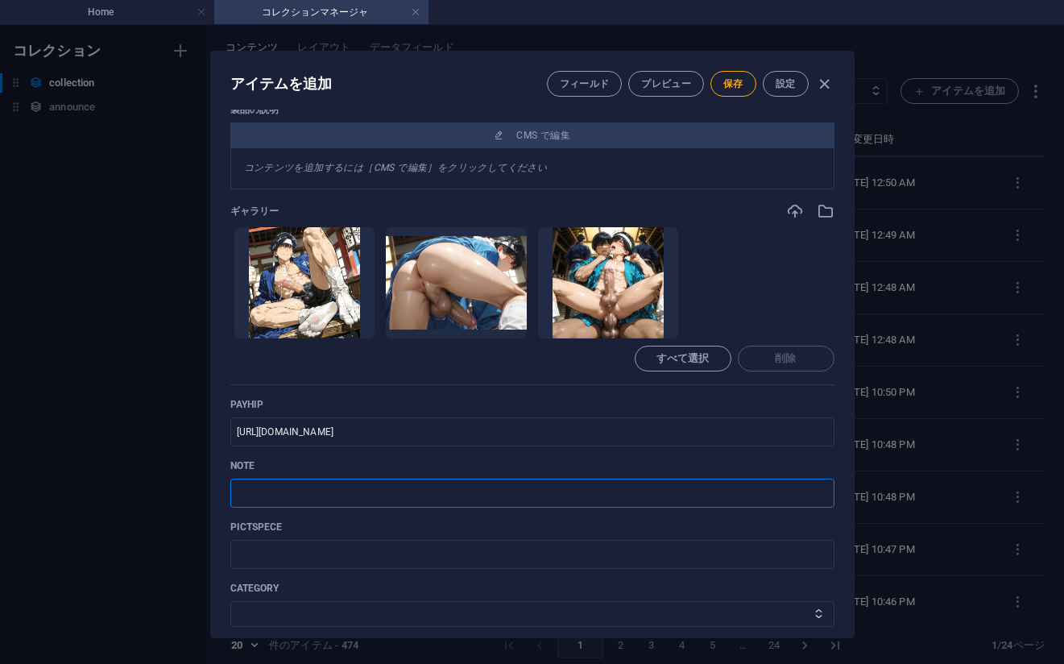
click at [377, 482] on input "text" at bounding box center [532, 492] width 604 height 29
paste input "[URL][DOMAIN_NAME]"
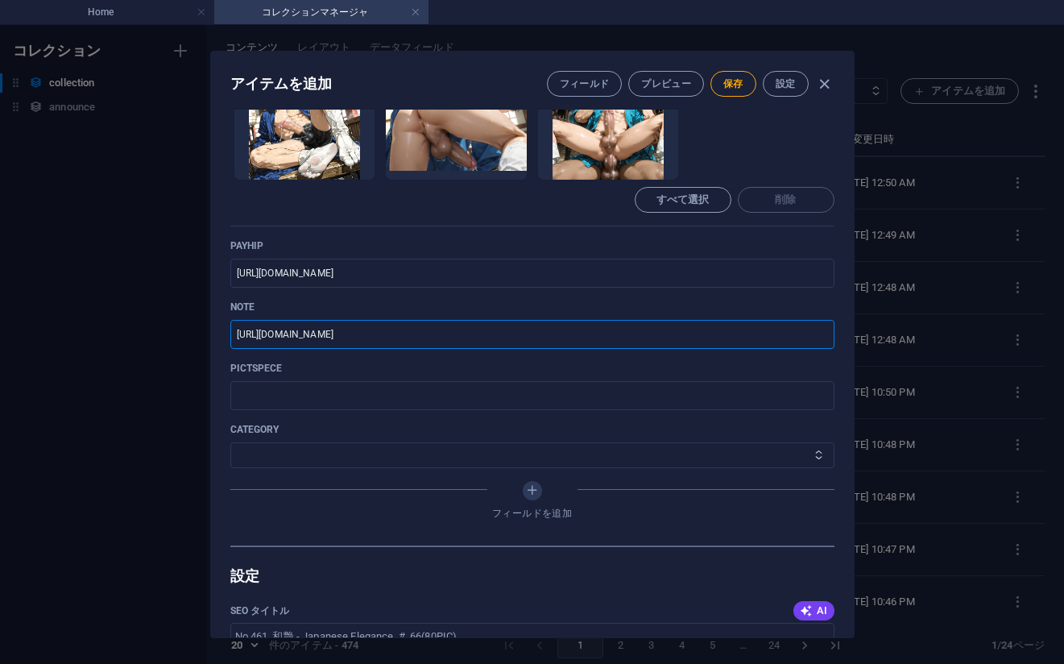
scroll to position [547, 0]
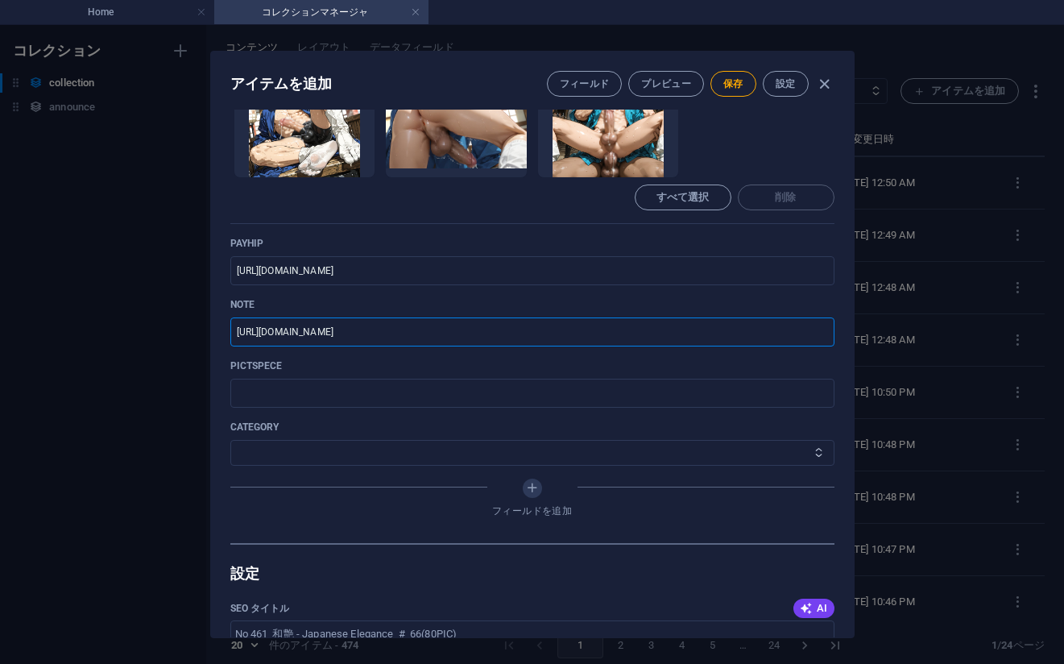
type input "[URL][DOMAIN_NAME]"
click at [359, 446] on select "その他 ジャマー_jammer レインコート_rain_coat ミリタリービキニ_military_bikini 体操選手_gymnast ドアの向こうのひ…" at bounding box center [532, 453] width 604 height 26
select select "[PERSON_NAME] - Japanese Elegance"
click at [230, 440] on select "その他 ジャマー_jammer レインコート_rain_coat ミリタリービキニ_military_bikini 体操選手_gymnast ドアの向こうのひ…" at bounding box center [532, 453] width 604 height 26
click at [732, 79] on span "保存" at bounding box center [733, 83] width 20 height 13
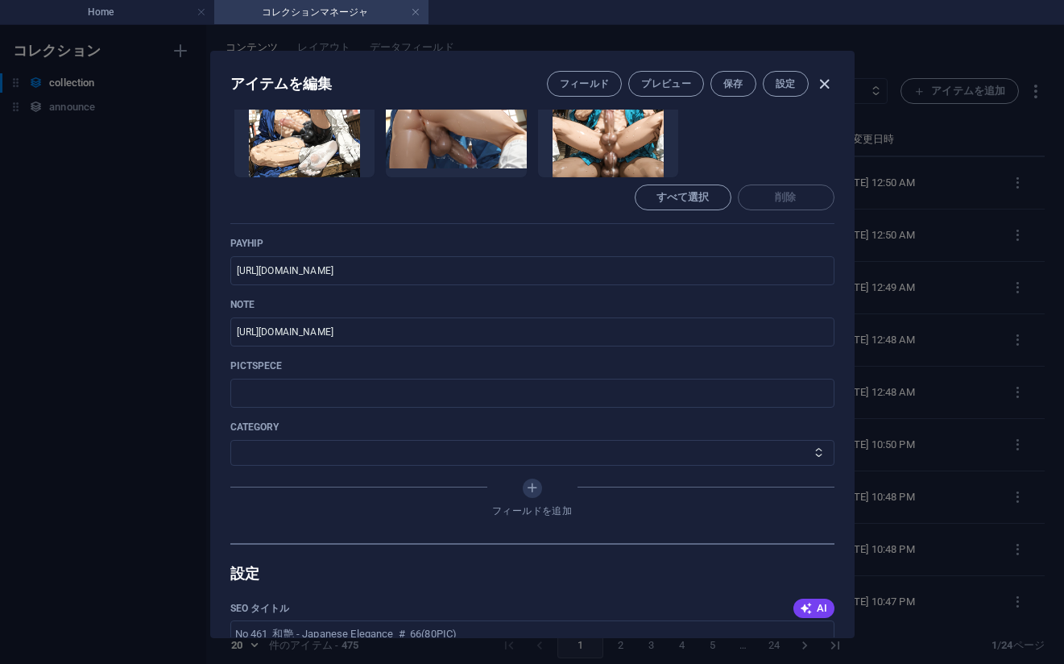
click at [823, 84] on icon "button" at bounding box center [824, 84] width 19 height 19
type input "no-461-japanese-elegance-66-80pic"
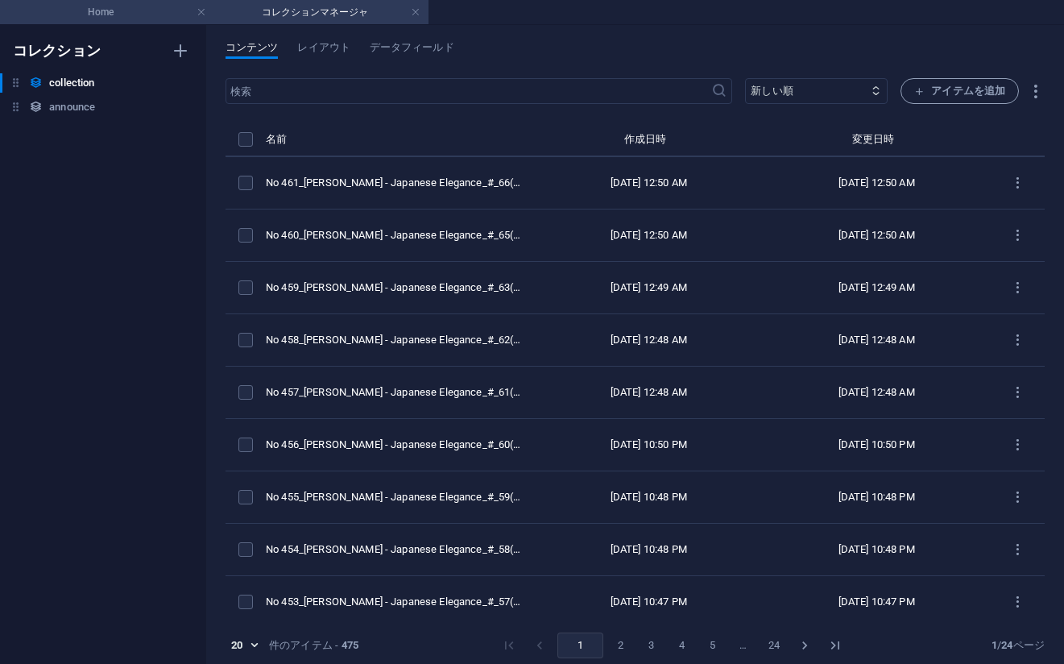
click at [98, 19] on h4 "Home" at bounding box center [107, 12] width 214 height 18
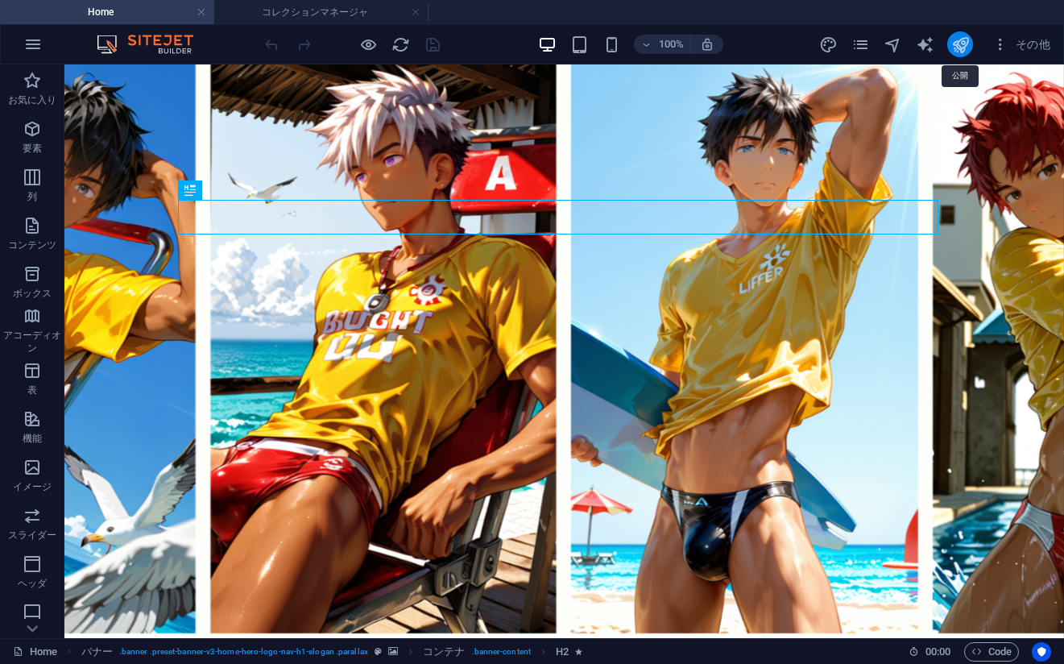
click at [959, 43] on icon "publish" at bounding box center [960, 44] width 19 height 19
